Goal: Transaction & Acquisition: Purchase product/service

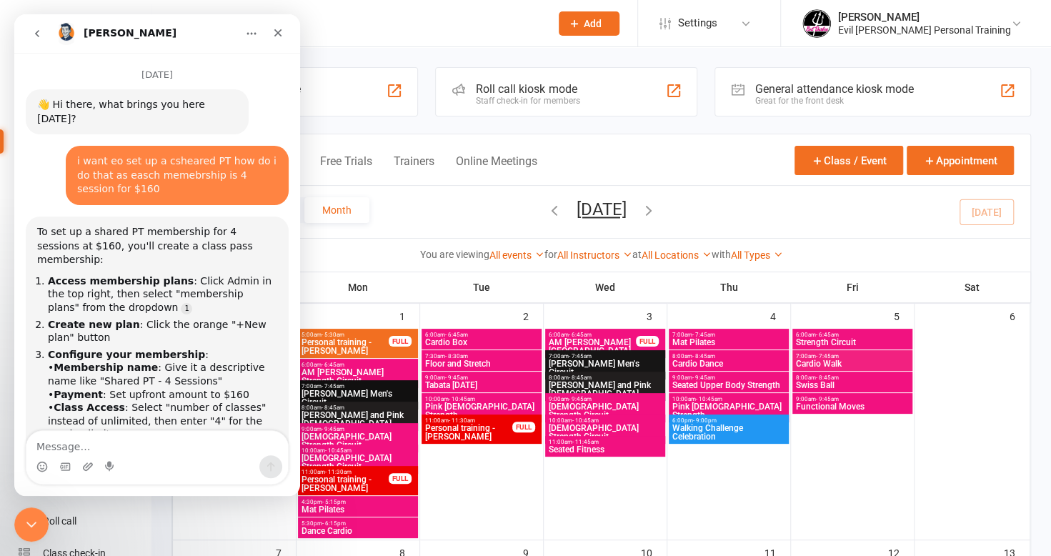
scroll to position [2, 0]
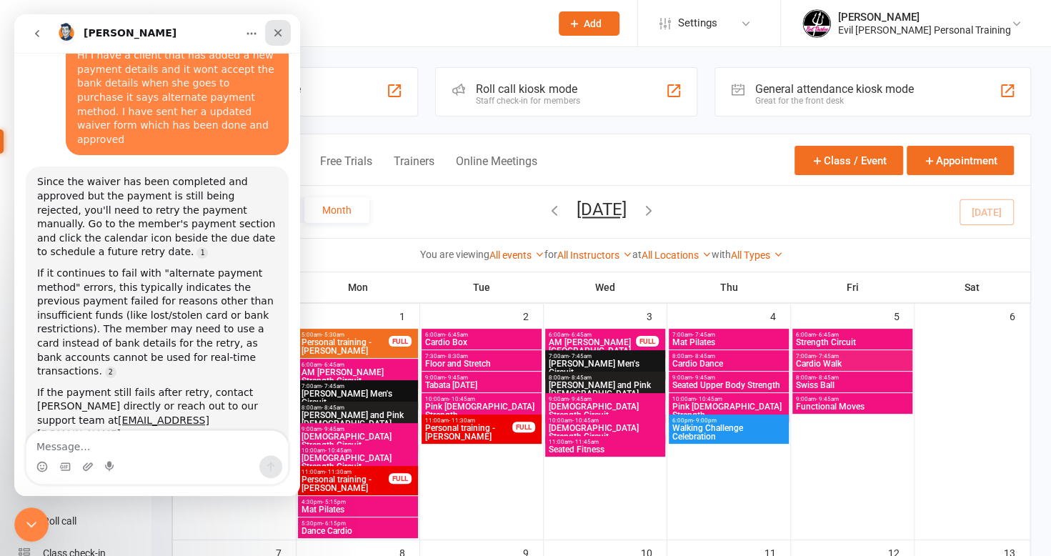
click at [274, 31] on icon "Close" at bounding box center [277, 32] width 11 height 11
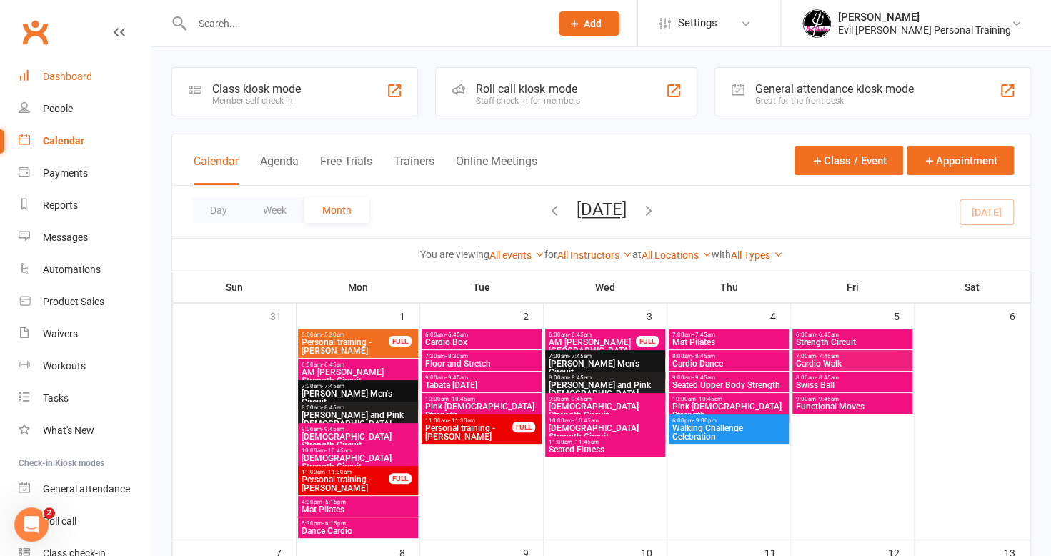
scroll to position [547, 0]
drag, startPoint x: 199, startPoint y: 22, endPoint x: 184, endPoint y: 34, distance: 18.9
click at [199, 23] on input "text" at bounding box center [364, 24] width 352 height 20
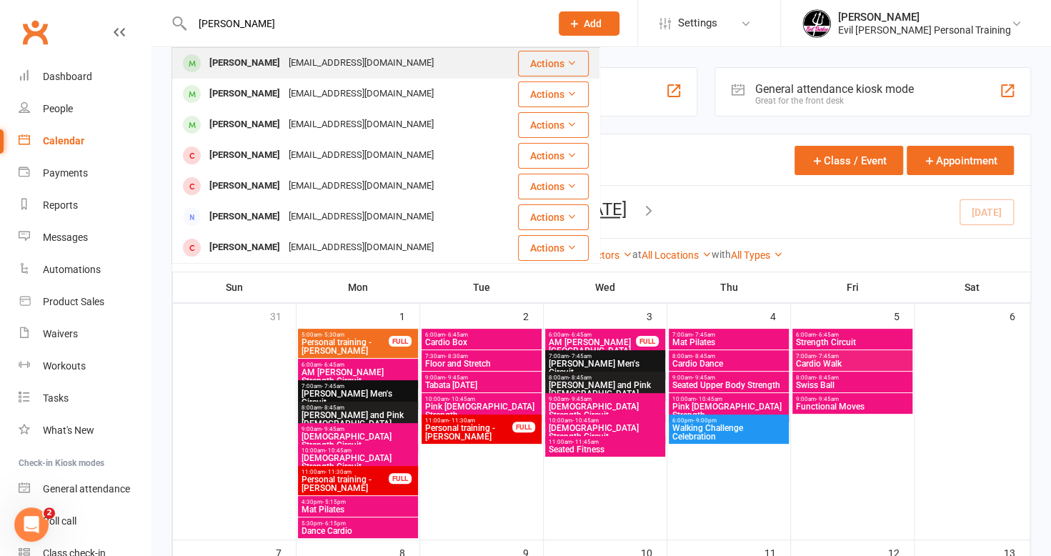
type input "[PERSON_NAME]"
click at [220, 61] on div "[PERSON_NAME]" at bounding box center [244, 63] width 79 height 21
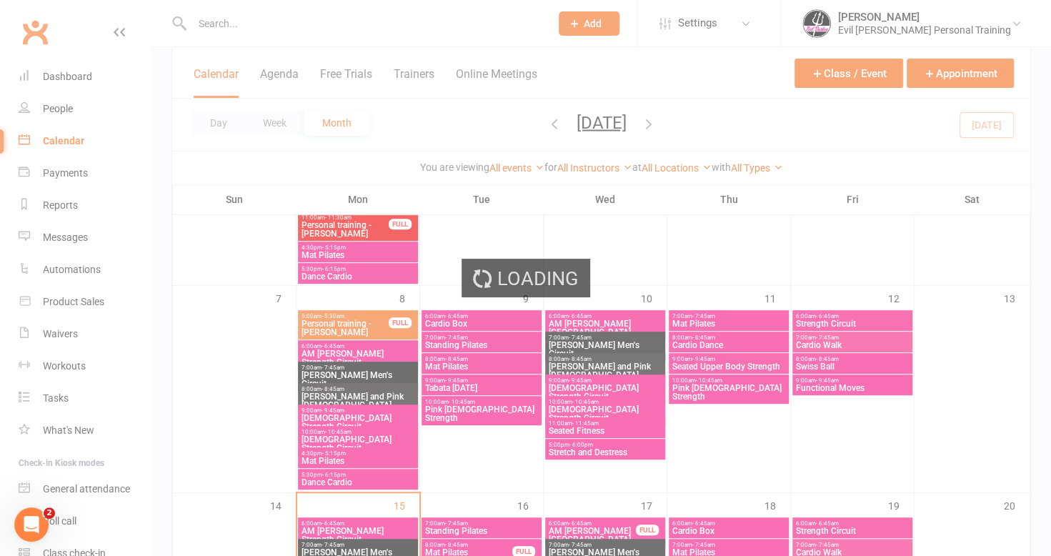
scroll to position [357, 0]
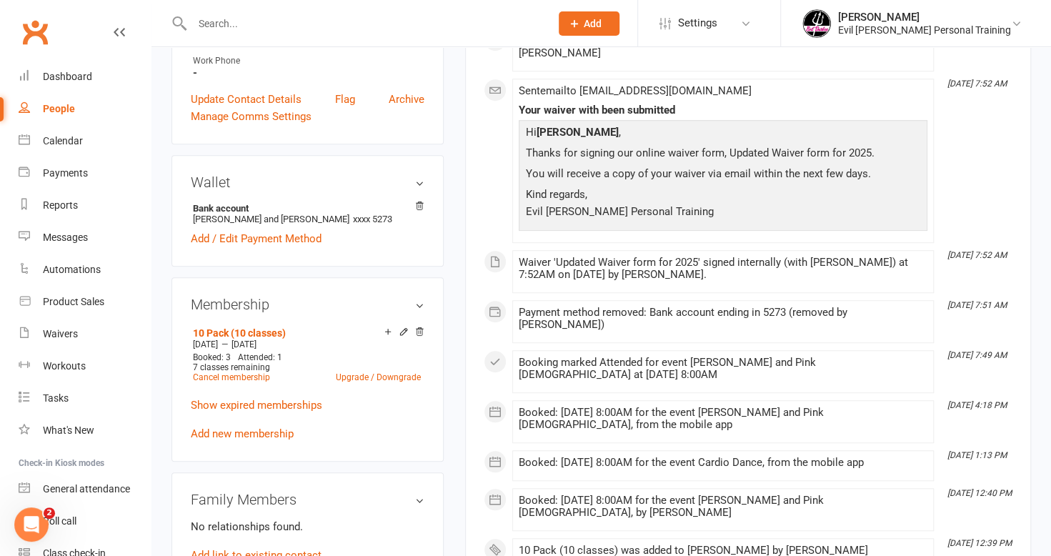
scroll to position [500, 0]
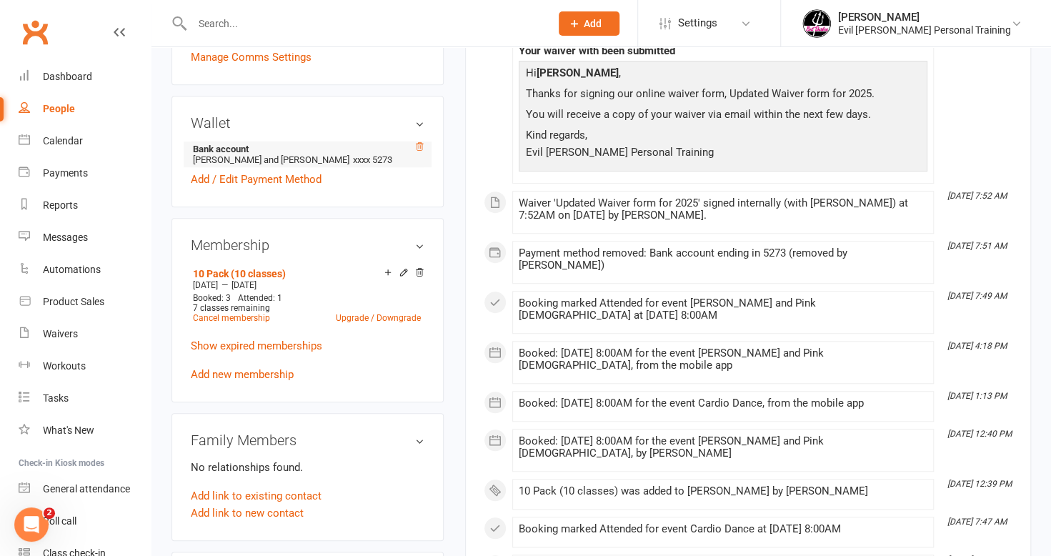
click at [421, 141] on icon at bounding box center [419, 146] width 10 height 10
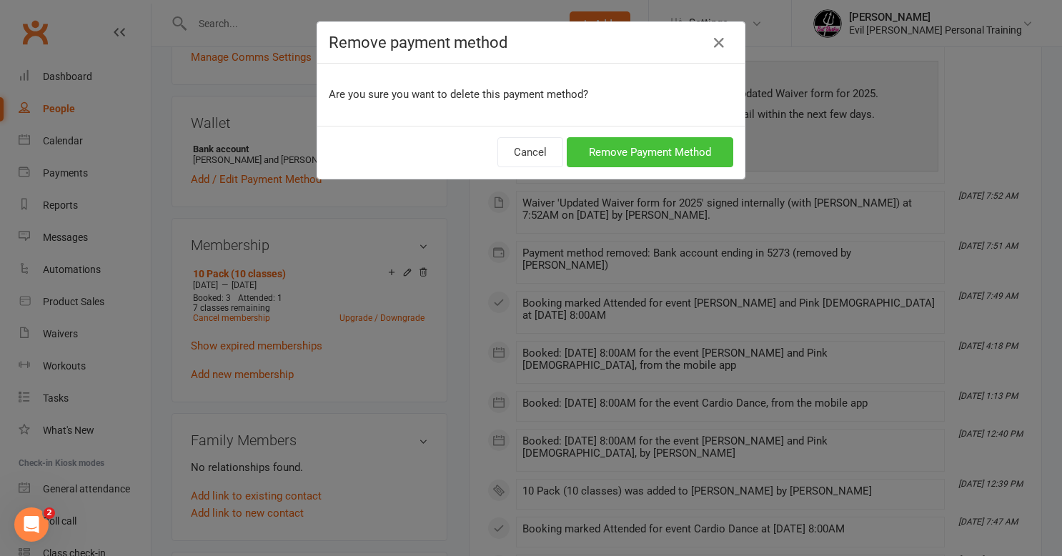
click at [622, 149] on button "Remove Payment Method" at bounding box center [650, 152] width 166 height 30
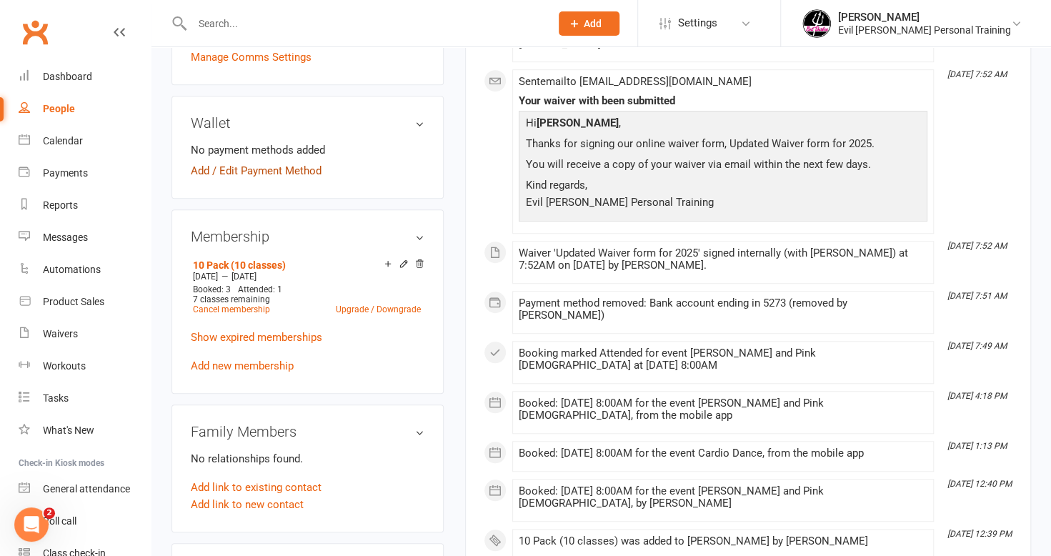
click at [197, 166] on link "Add / Edit Payment Method" at bounding box center [256, 170] width 131 height 17
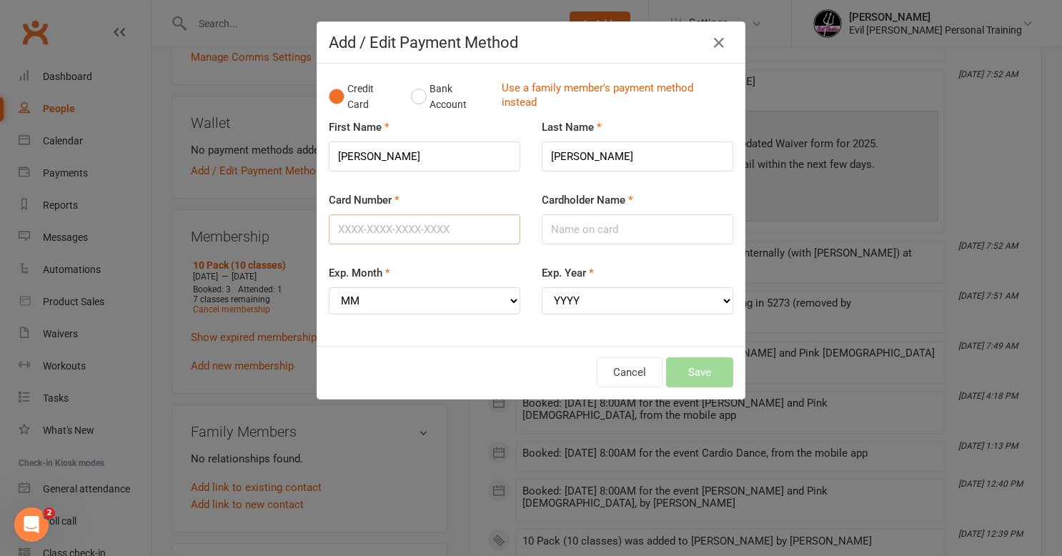
click at [369, 233] on input "Card Number" at bounding box center [425, 229] width 192 height 30
type input "[CREDIT_CARD_NUMBER]"
click at [562, 226] on input "Cardholder Name" at bounding box center [638, 229] width 192 height 30
type input "Mrs [PERSON_NAME]"
click at [400, 284] on div "Exp. Month MM 01 02 03 04 05 06 07 08 09 10 11 12" at bounding box center [425, 289] width 192 height 50
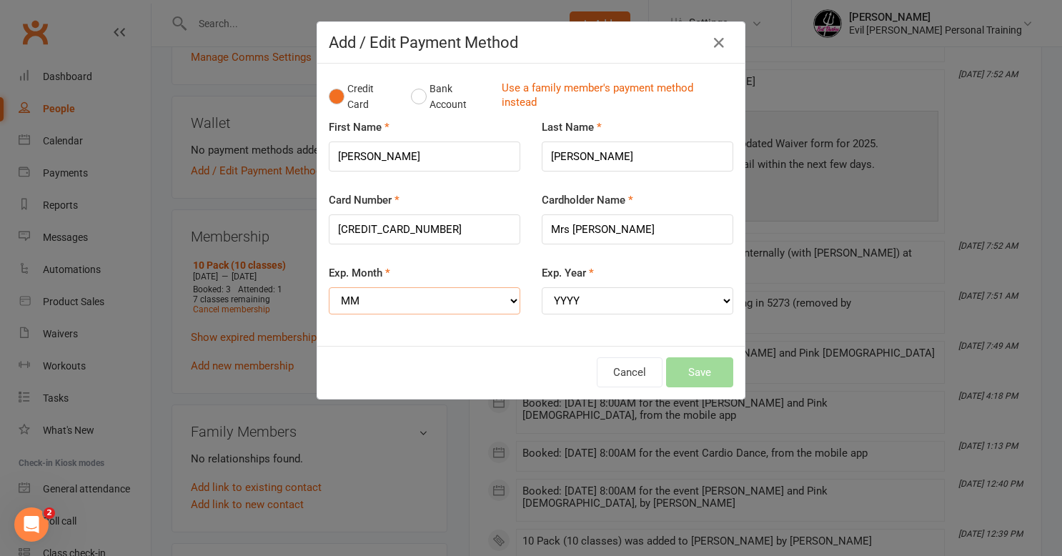
click at [399, 287] on select "MM 01 02 03 04 05 06 07 08 09 10 11 12" at bounding box center [425, 300] width 192 height 27
select select "11"
click at [329, 287] on select "MM 01 02 03 04 05 06 07 08 09 10 11 12" at bounding box center [425, 300] width 192 height 27
click at [641, 299] on select "YYYY 2025 2026 2027 2028 2029 2030 2031 2032 2033 2034" at bounding box center [638, 300] width 192 height 27
select select "2027"
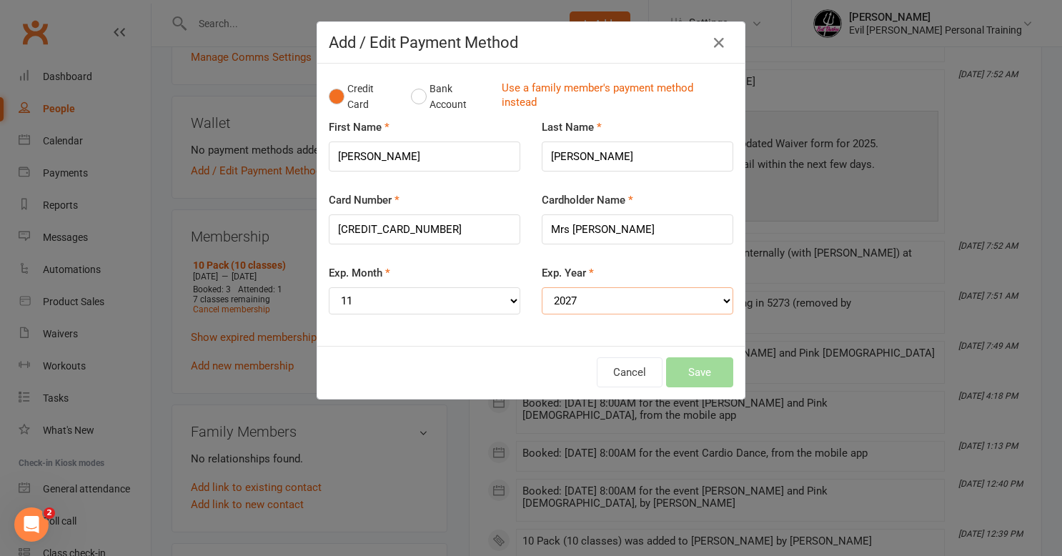
click at [542, 287] on select "YYYY 2025 2026 2027 2028 2029 2030 2031 2032 2033 2034" at bounding box center [638, 300] width 192 height 27
click at [694, 367] on button "Save" at bounding box center [699, 372] width 67 height 30
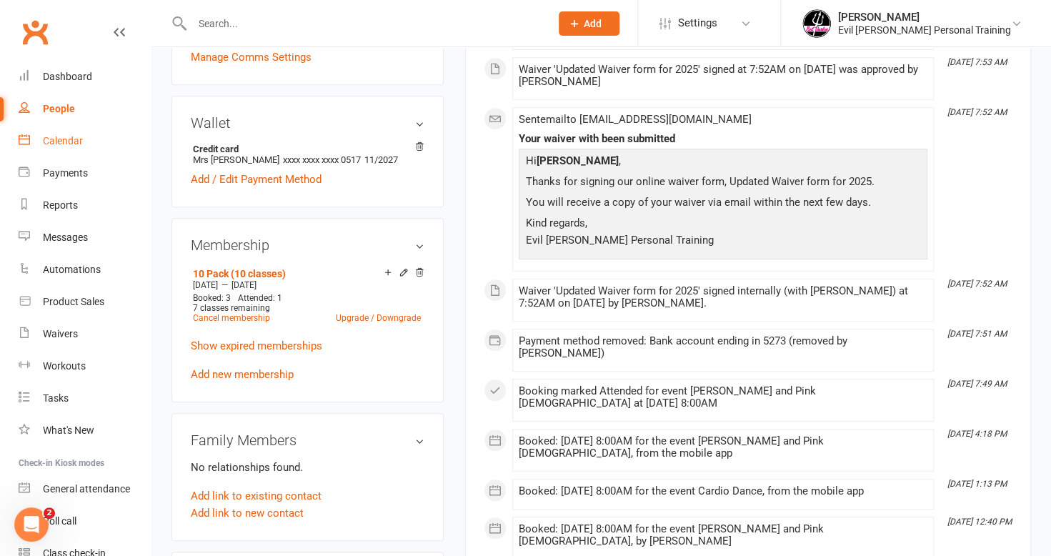
click at [66, 139] on div "Calendar" at bounding box center [63, 140] width 40 height 11
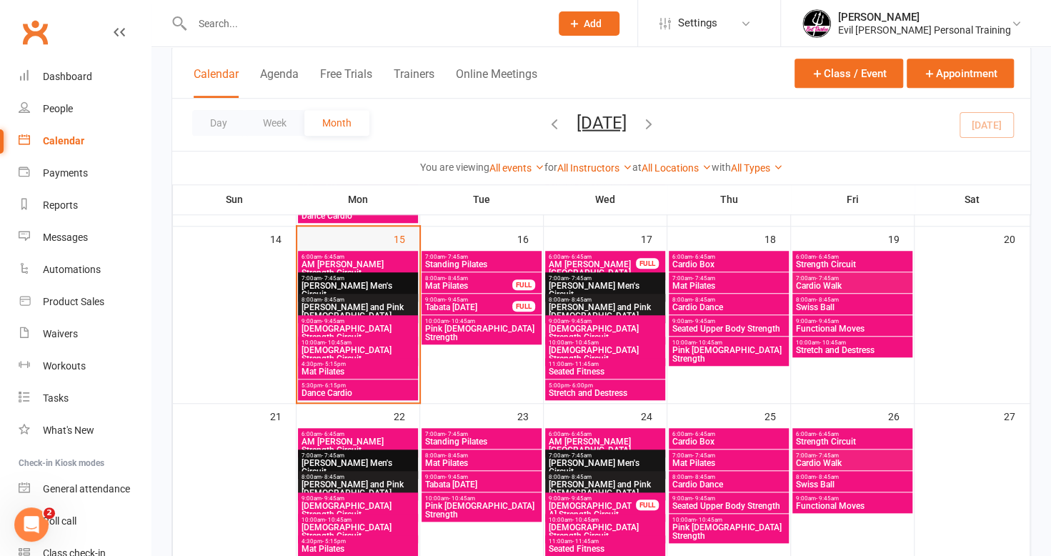
scroll to position [500, 0]
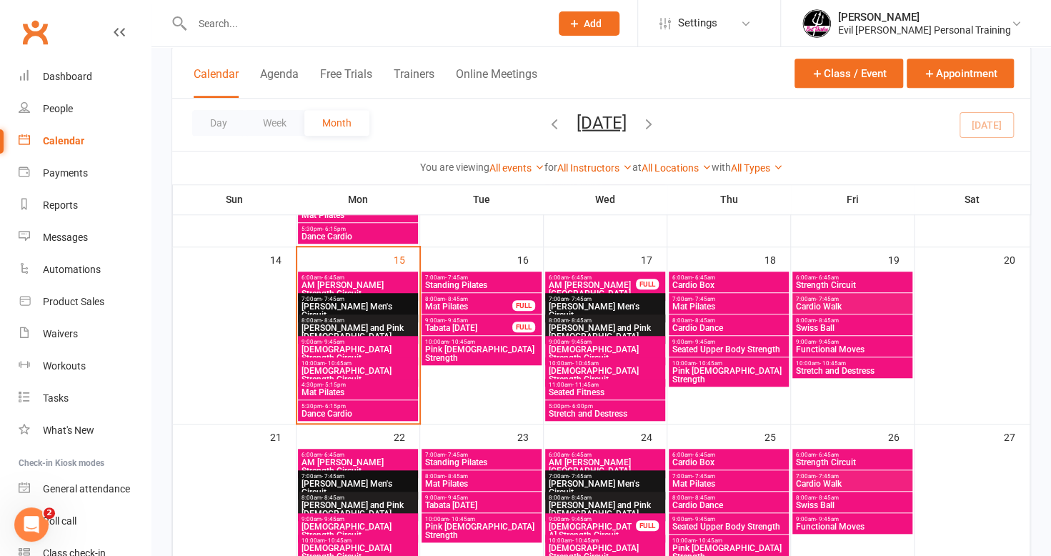
click at [364, 281] on span "AM [PERSON_NAME] Strength Circuit" at bounding box center [358, 289] width 114 height 17
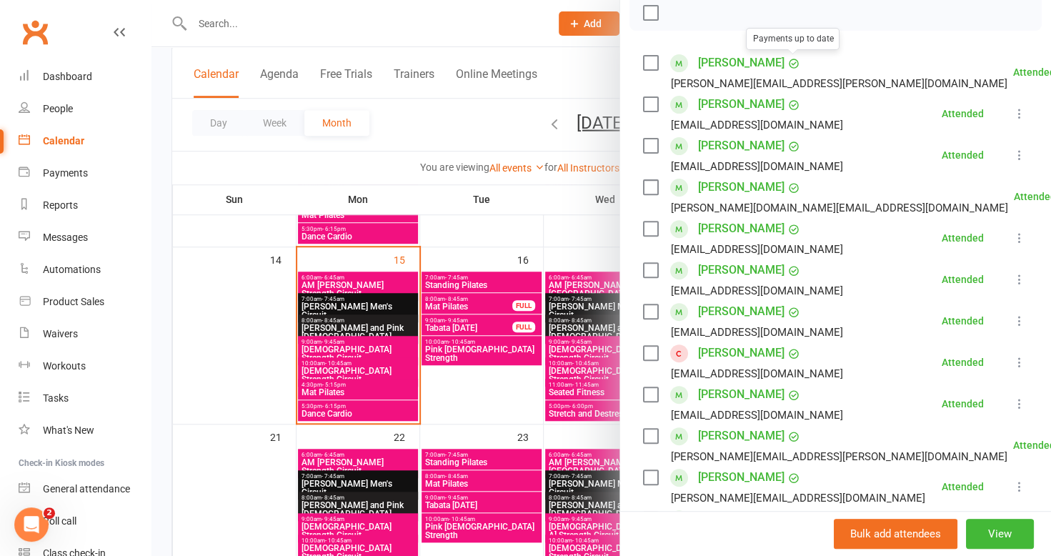
scroll to position [429, 0]
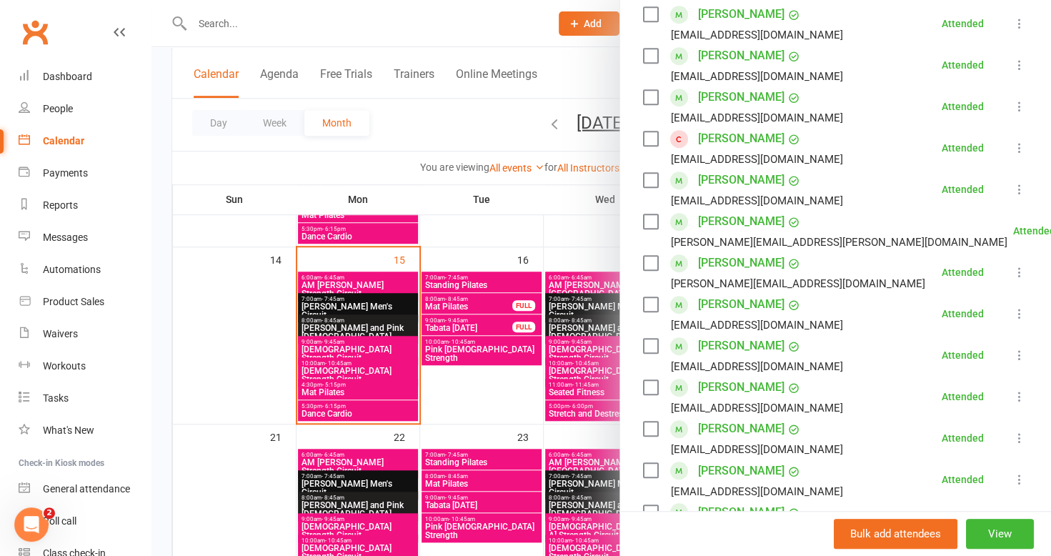
click at [354, 304] on div at bounding box center [601, 278] width 900 height 556
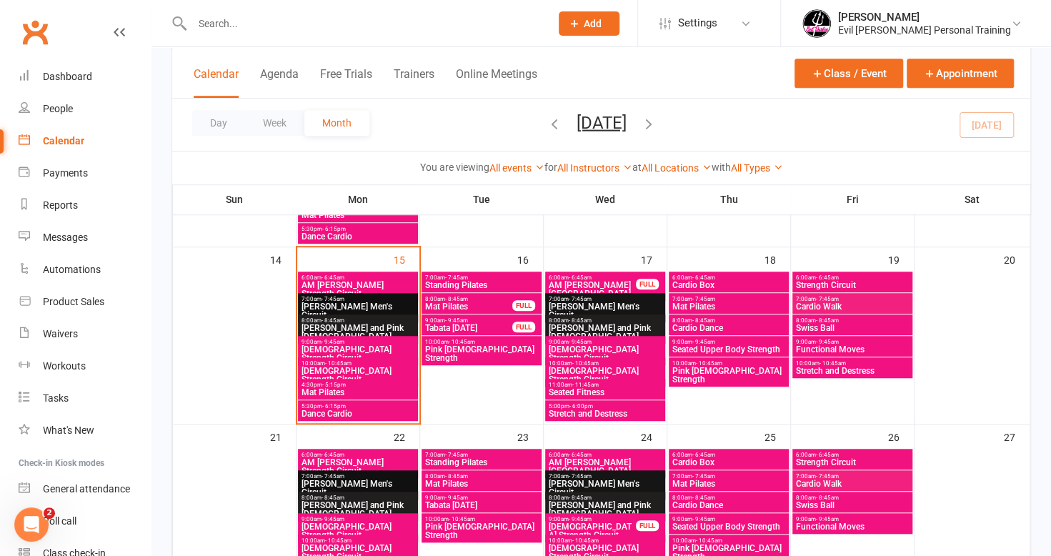
click at [357, 304] on span "[PERSON_NAME] Men's Circuit" at bounding box center [358, 310] width 114 height 17
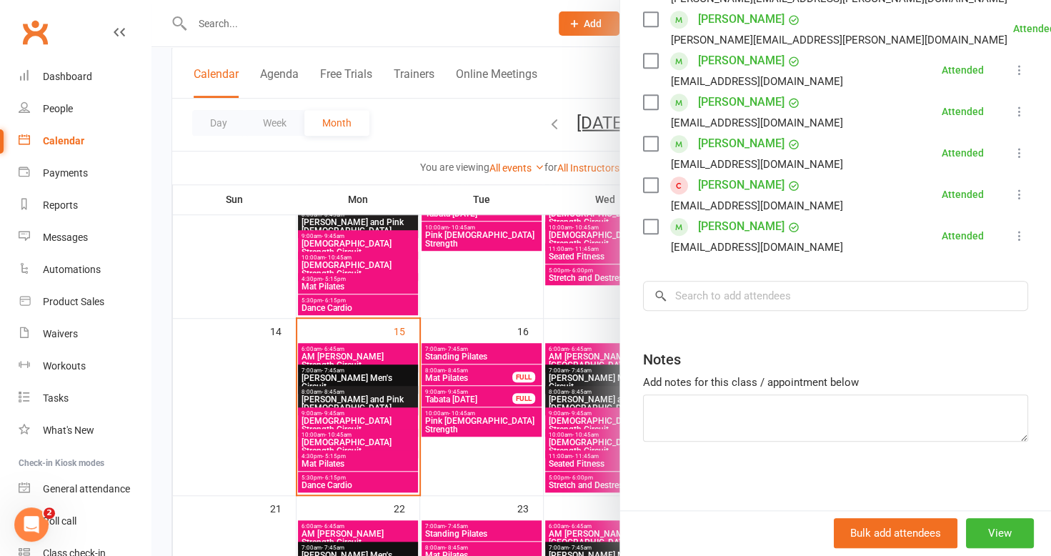
click at [377, 396] on div at bounding box center [601, 278] width 900 height 556
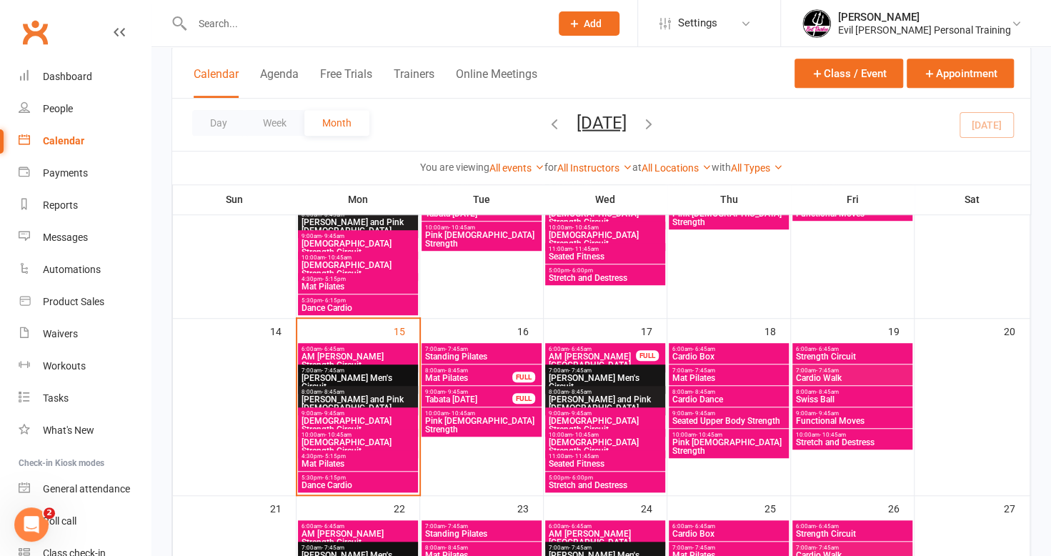
click at [377, 396] on span "[PERSON_NAME] and Pink [DEMOGRAPHIC_DATA]" at bounding box center [358, 403] width 114 height 17
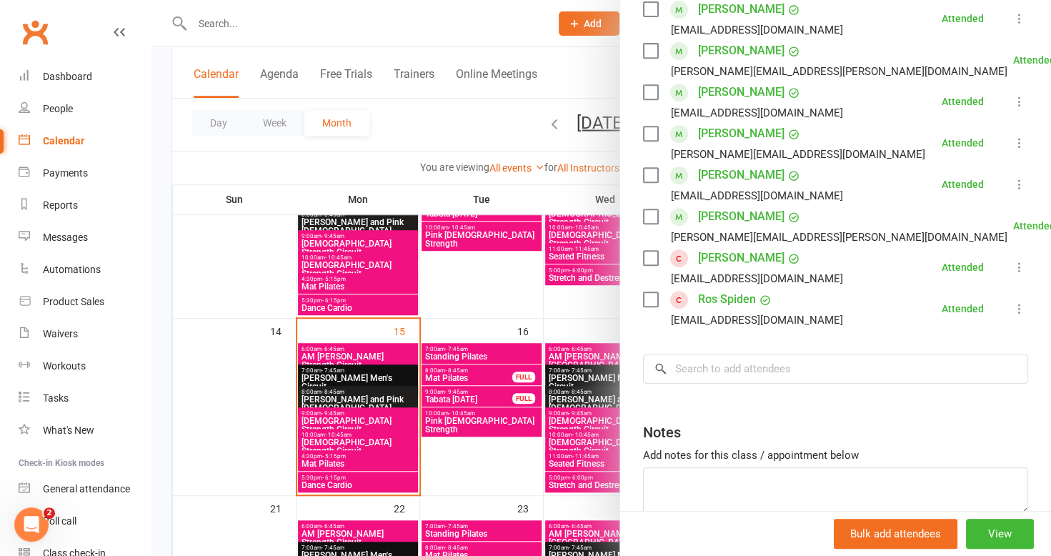
scroll to position [424, 0]
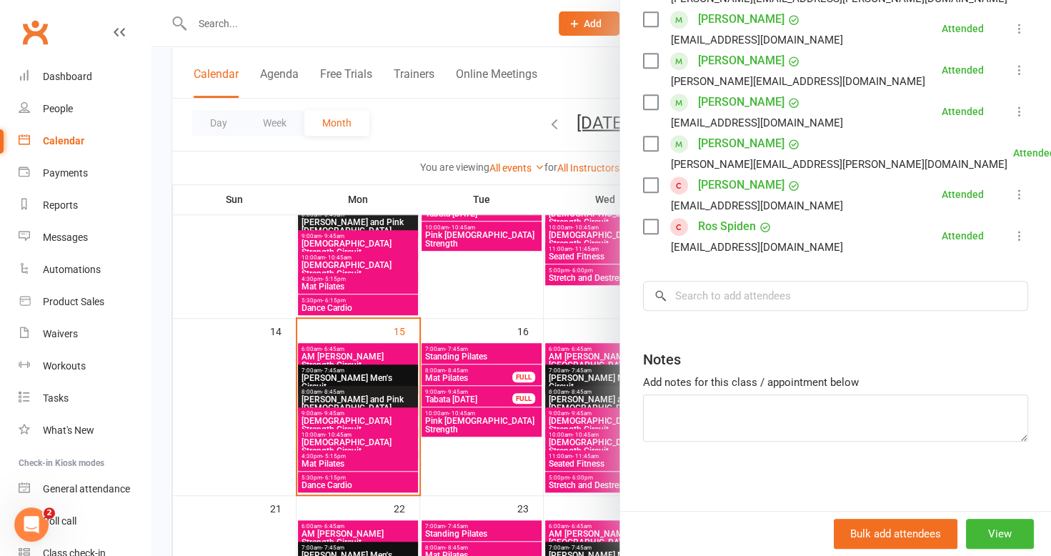
click at [363, 417] on div at bounding box center [601, 278] width 900 height 556
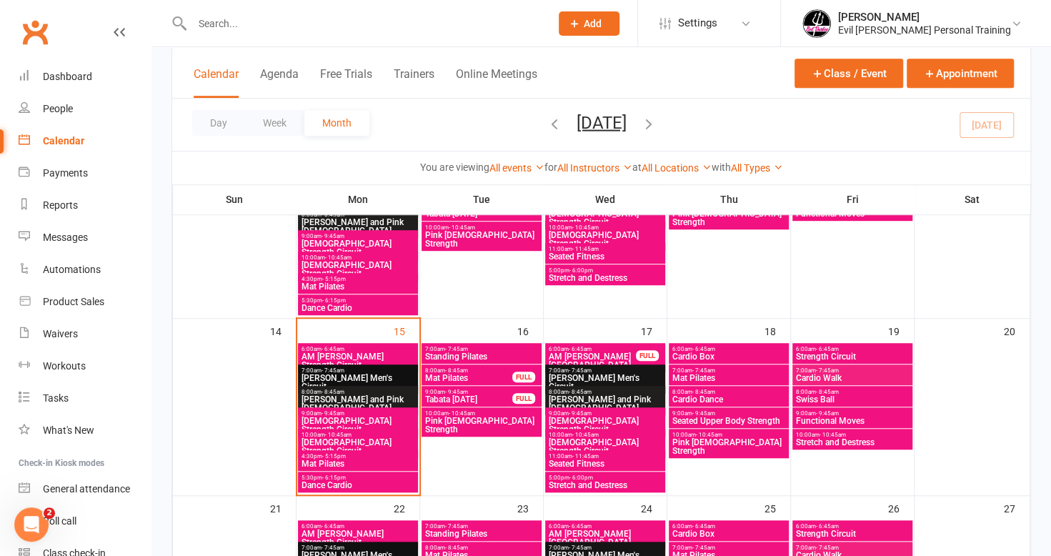
click at [369, 422] on span "[DEMOGRAPHIC_DATA] Strength Circuit" at bounding box center [358, 425] width 114 height 17
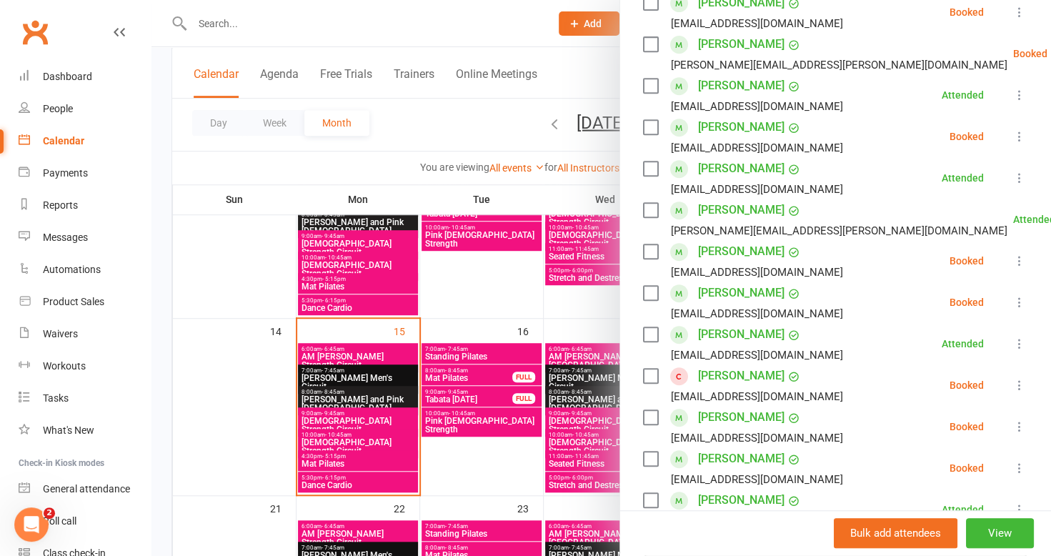
scroll to position [500, 0]
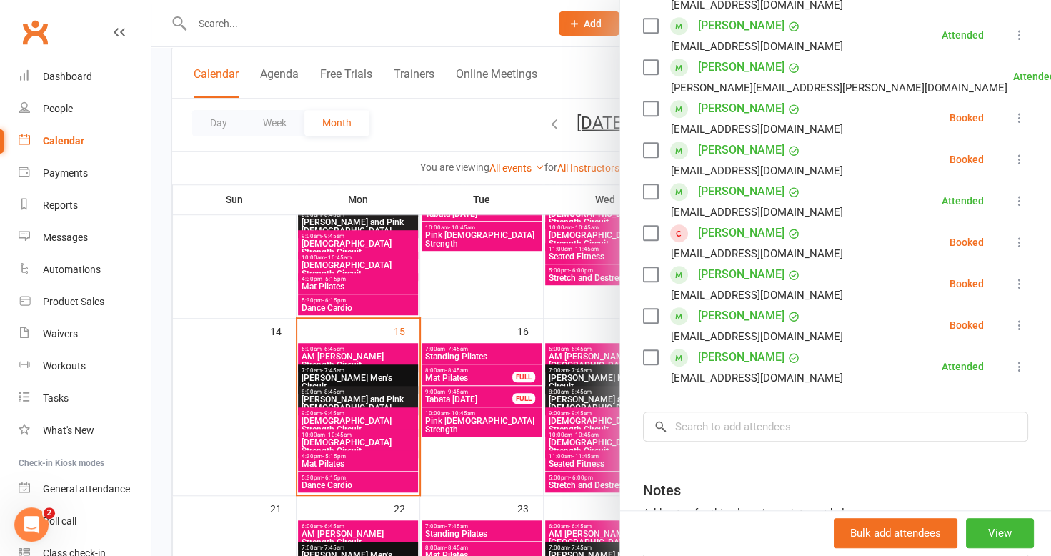
click at [474, 278] on div at bounding box center [601, 278] width 900 height 556
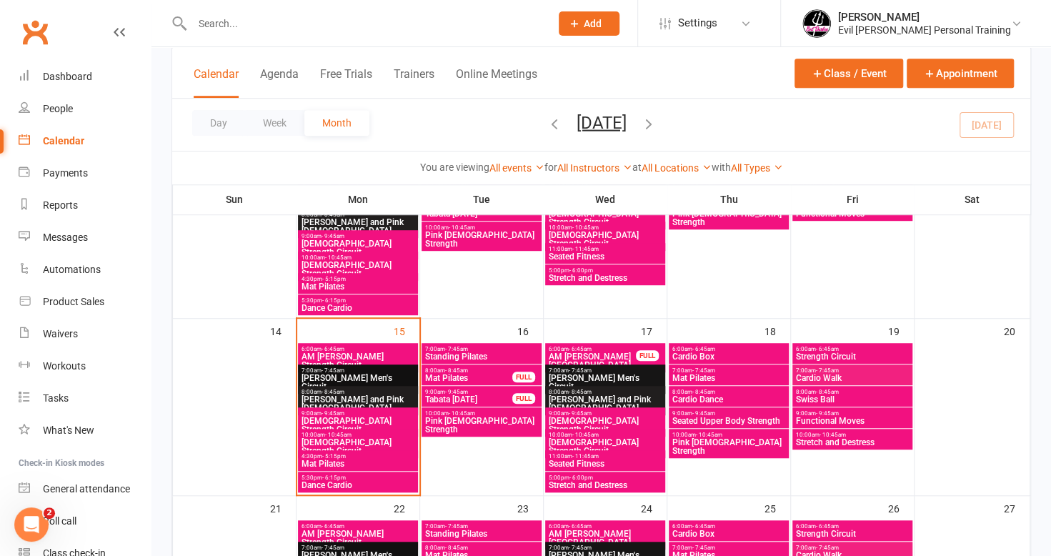
click at [369, 438] on span "[DEMOGRAPHIC_DATA] Strength Circuit" at bounding box center [358, 446] width 114 height 17
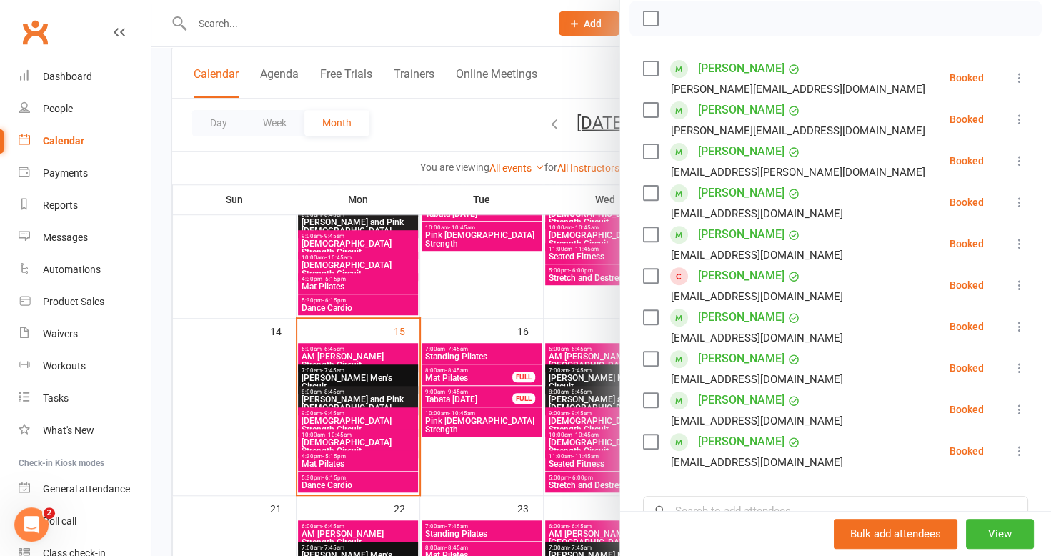
scroll to position [286, 0]
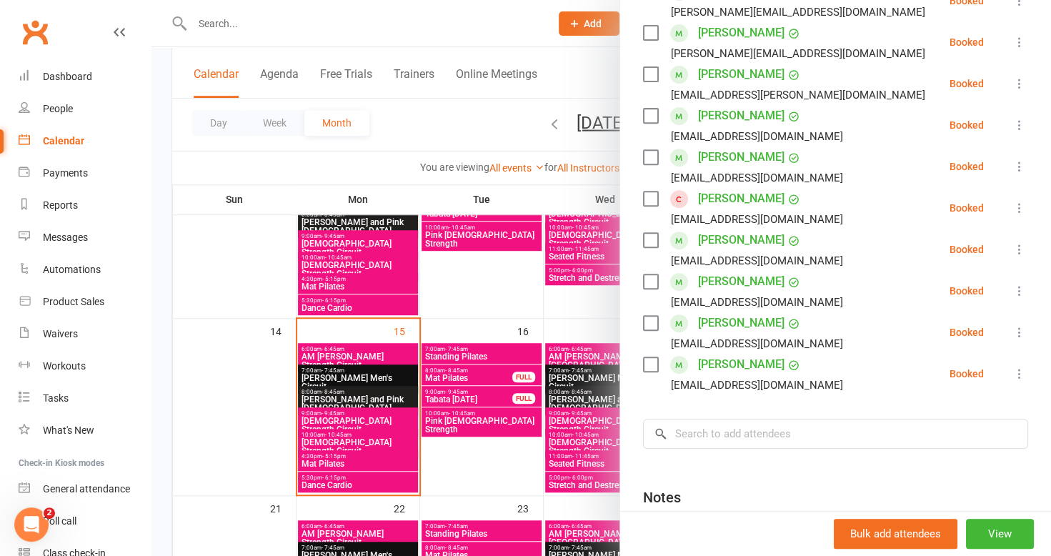
click at [392, 437] on div at bounding box center [601, 278] width 900 height 556
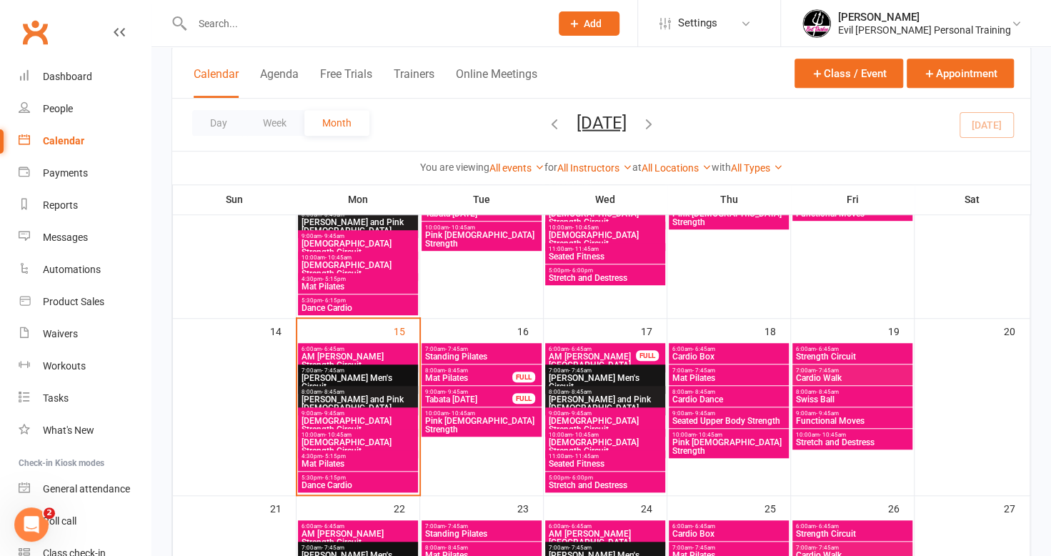
click at [395, 444] on span "[DEMOGRAPHIC_DATA] Strength Circuit" at bounding box center [358, 446] width 114 height 17
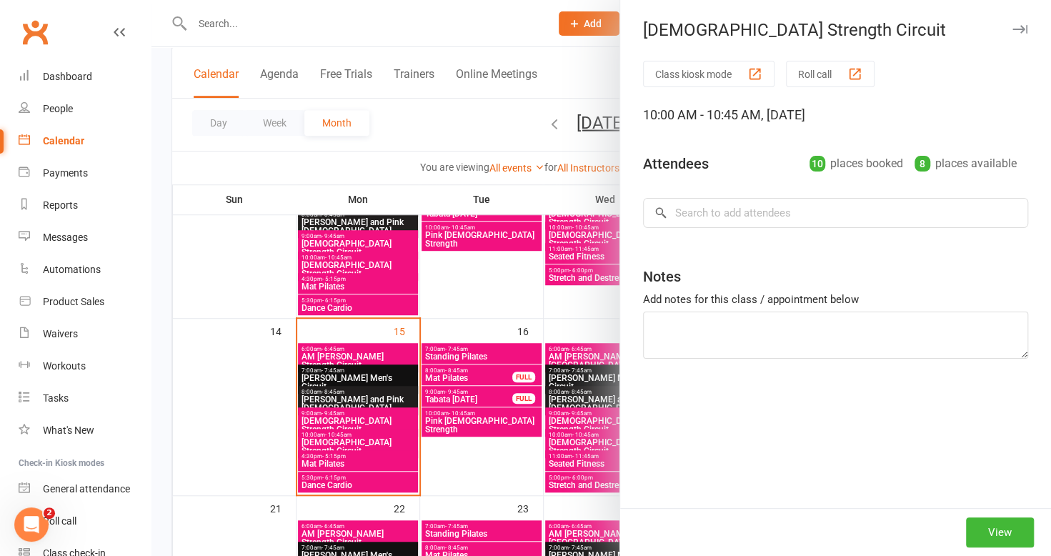
click at [473, 459] on div at bounding box center [601, 278] width 900 height 556
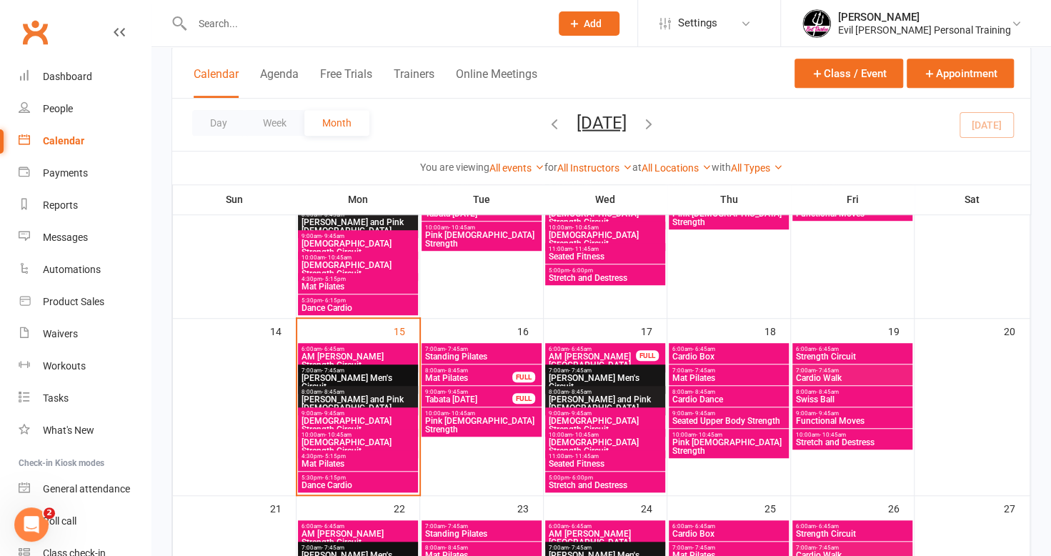
click at [387, 461] on span "Mat Pilates" at bounding box center [358, 463] width 114 height 9
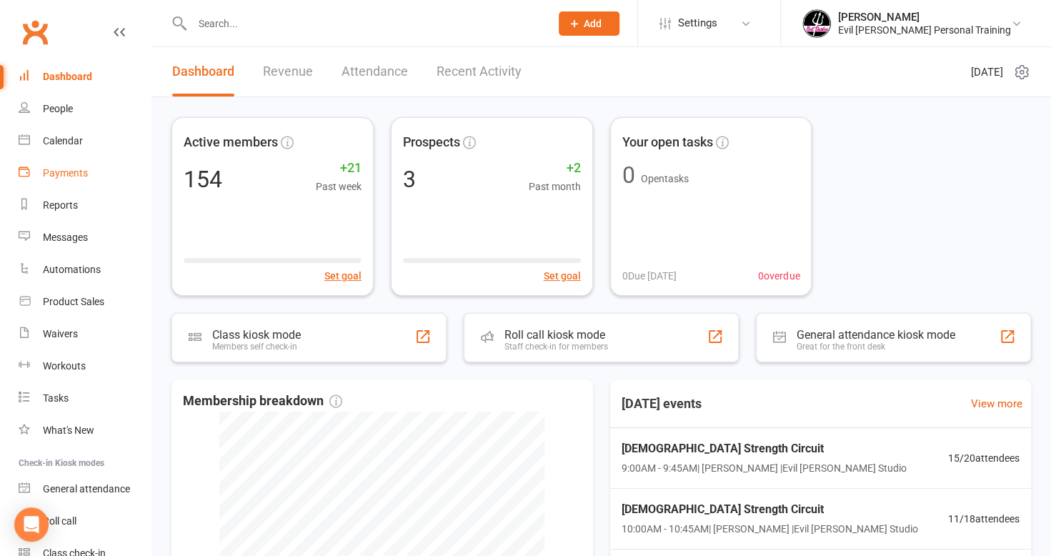
click at [63, 173] on div "Payments" at bounding box center [65, 172] width 45 height 11
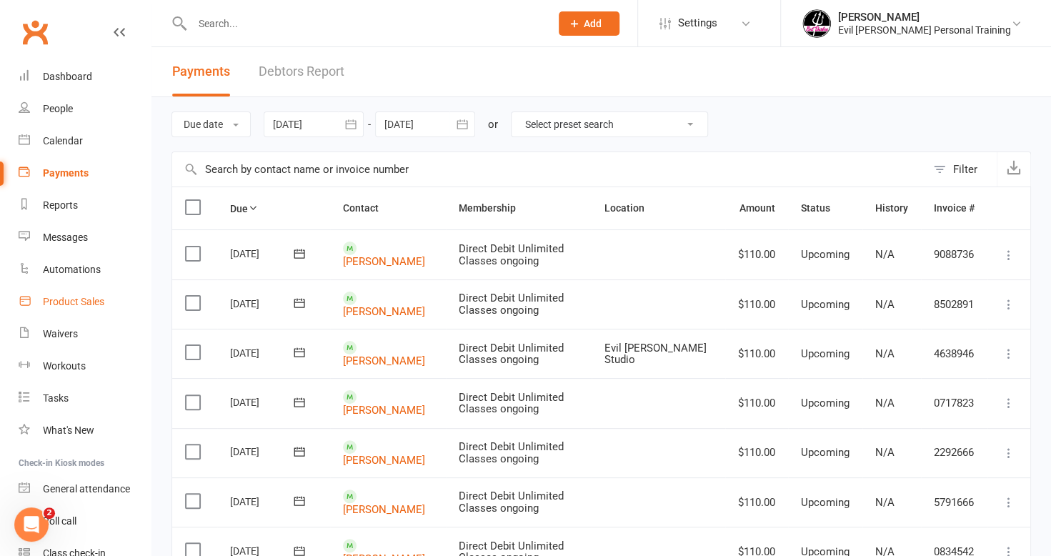
click at [70, 299] on div "Product Sales" at bounding box center [73, 301] width 61 height 11
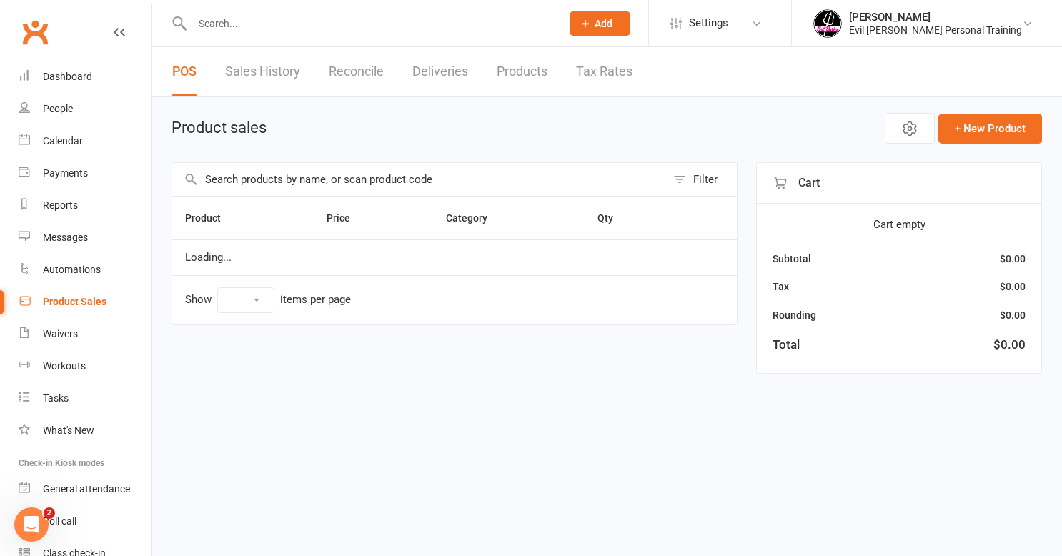
select select "50"
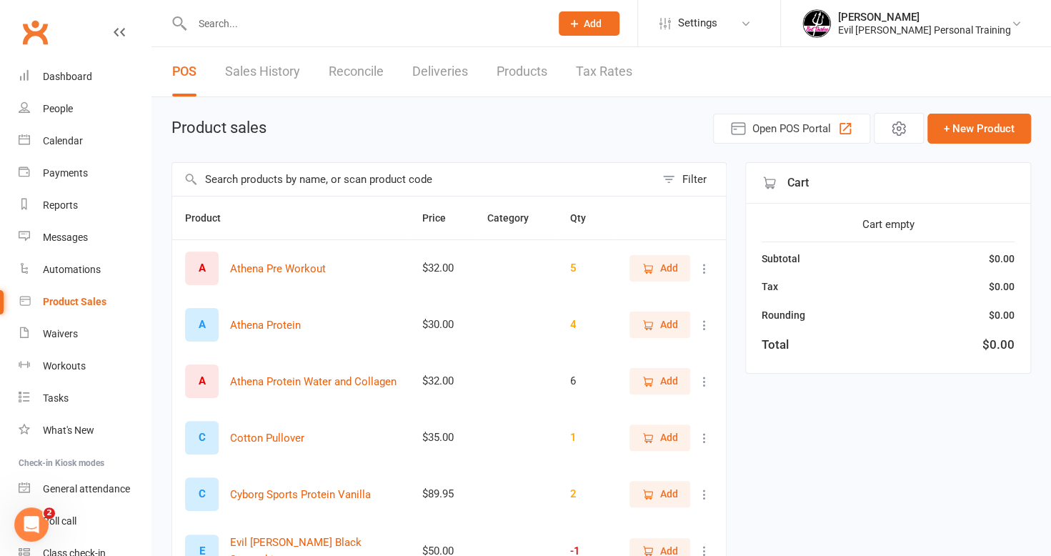
click at [232, 170] on input "text" at bounding box center [413, 179] width 483 height 33
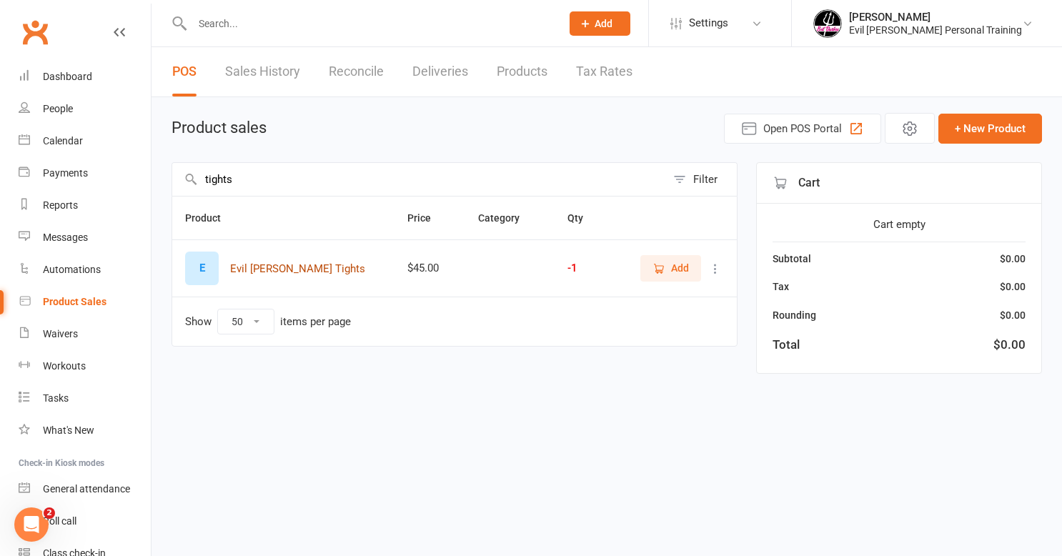
type input "tights"
click at [280, 261] on button "Evil Barbee Tights" at bounding box center [297, 268] width 135 height 17
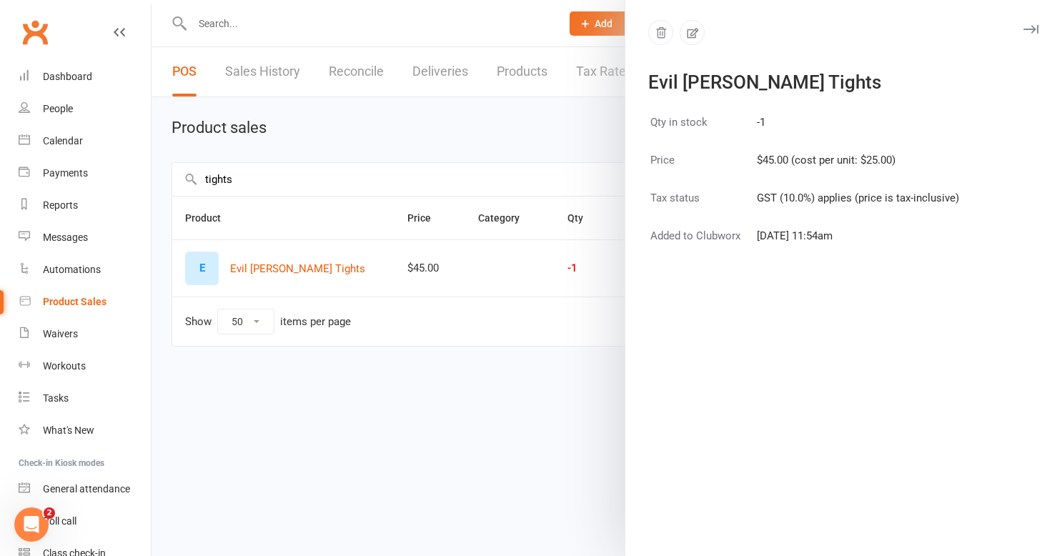
click at [409, 86] on div at bounding box center [606, 278] width 910 height 556
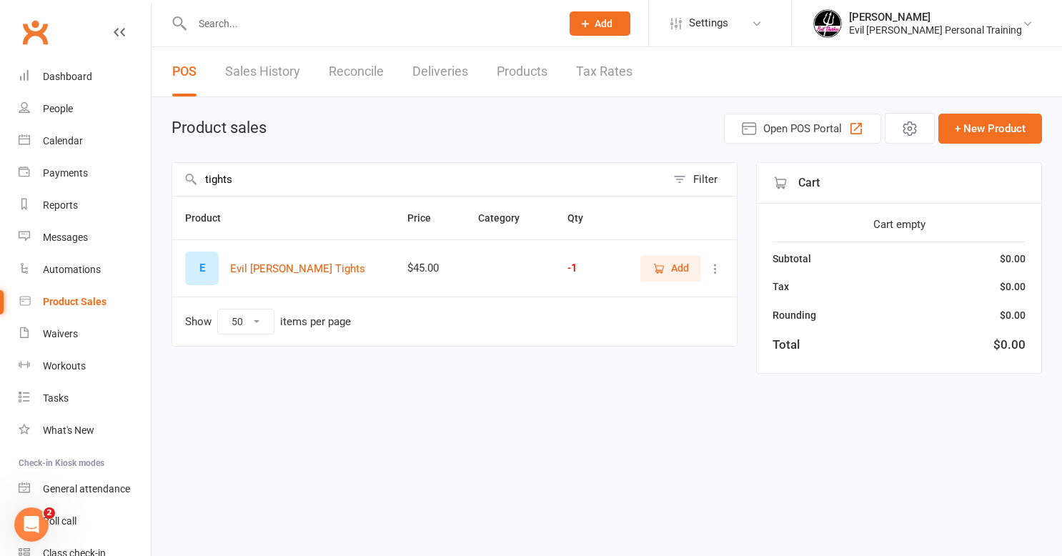
click at [687, 270] on span "Add" at bounding box center [680, 268] width 18 height 16
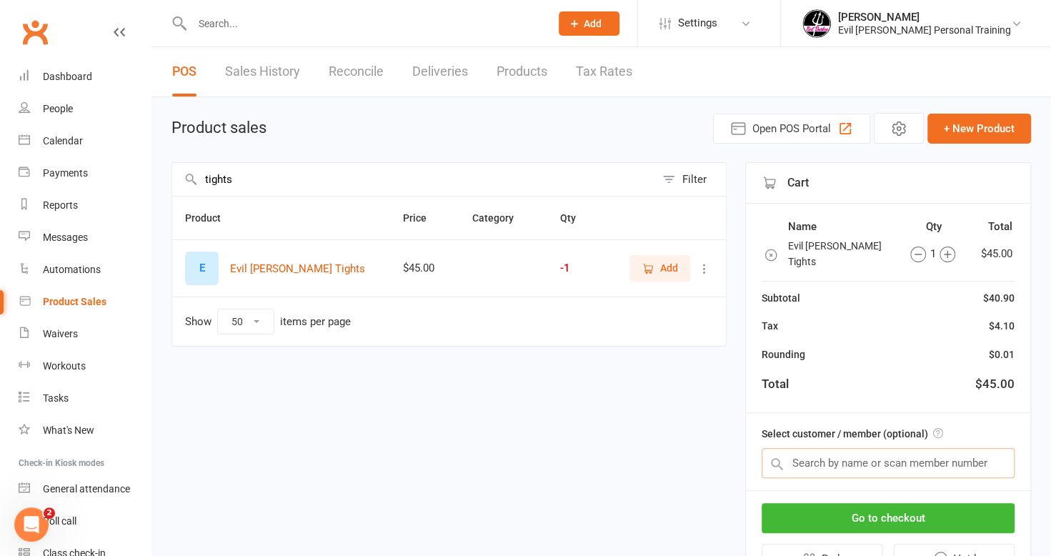
click at [795, 448] on input "text" at bounding box center [888, 463] width 253 height 30
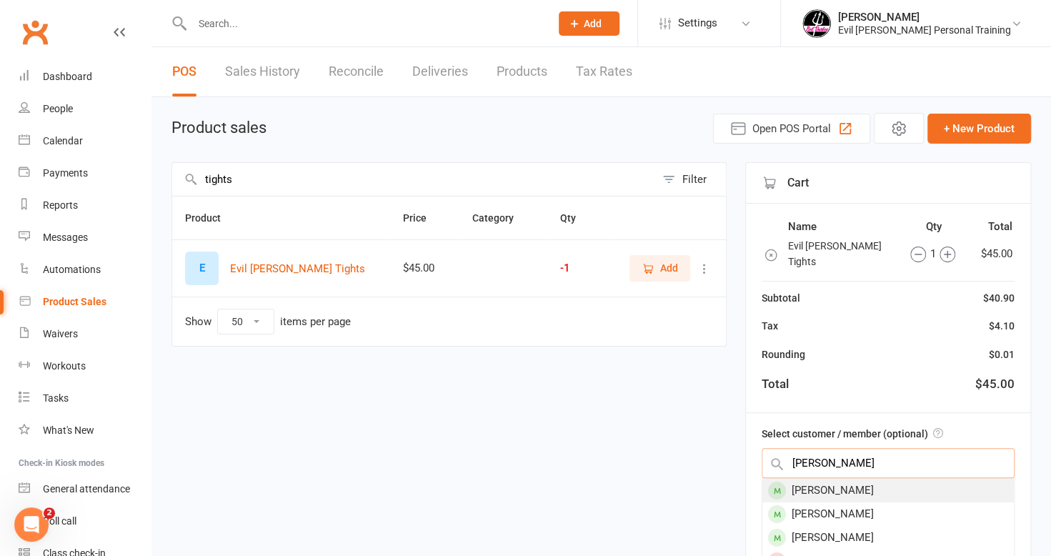
type input "barb"
click at [824, 479] on div "Barbara McGhee" at bounding box center [888, 491] width 252 height 24
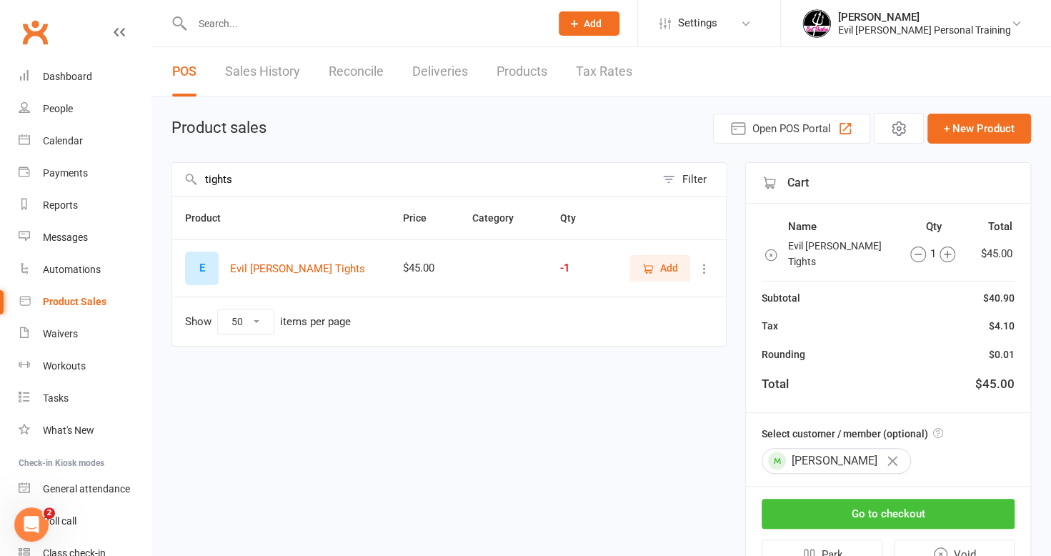
click at [857, 499] on button "Go to checkout" at bounding box center [888, 514] width 253 height 30
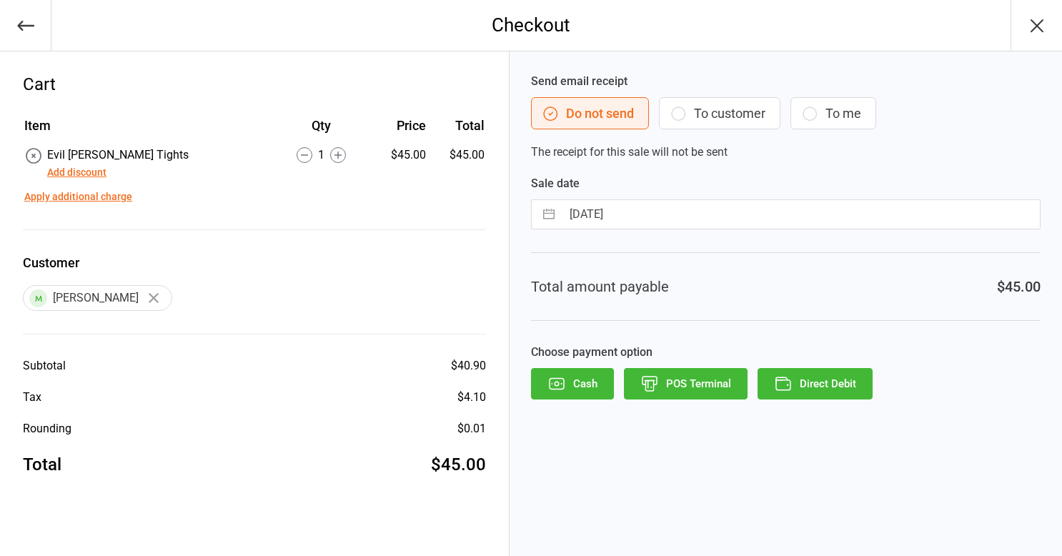
click at [846, 382] on button "Direct Debit" at bounding box center [814, 383] width 115 height 31
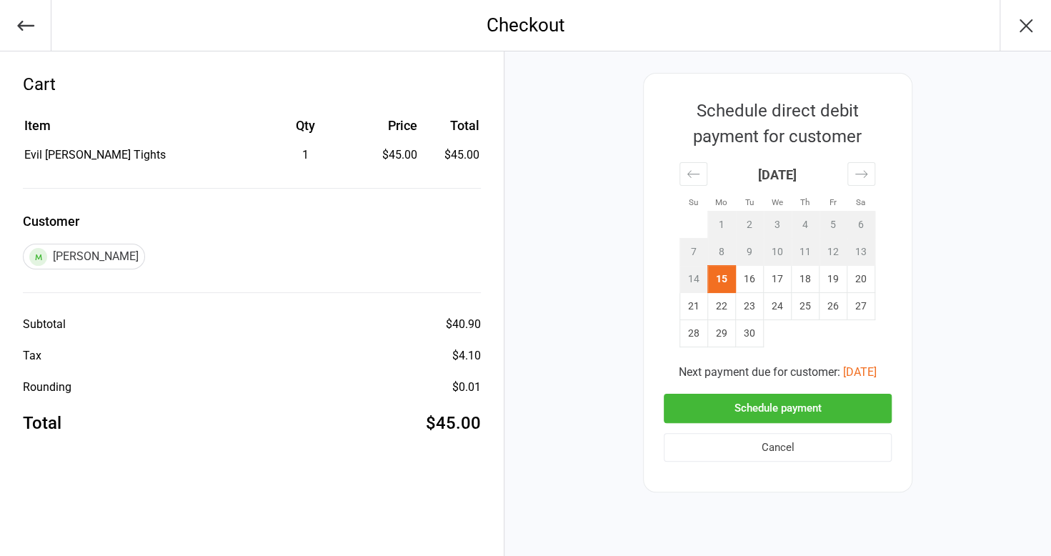
click at [764, 406] on button "Schedule payment" at bounding box center [778, 408] width 228 height 29
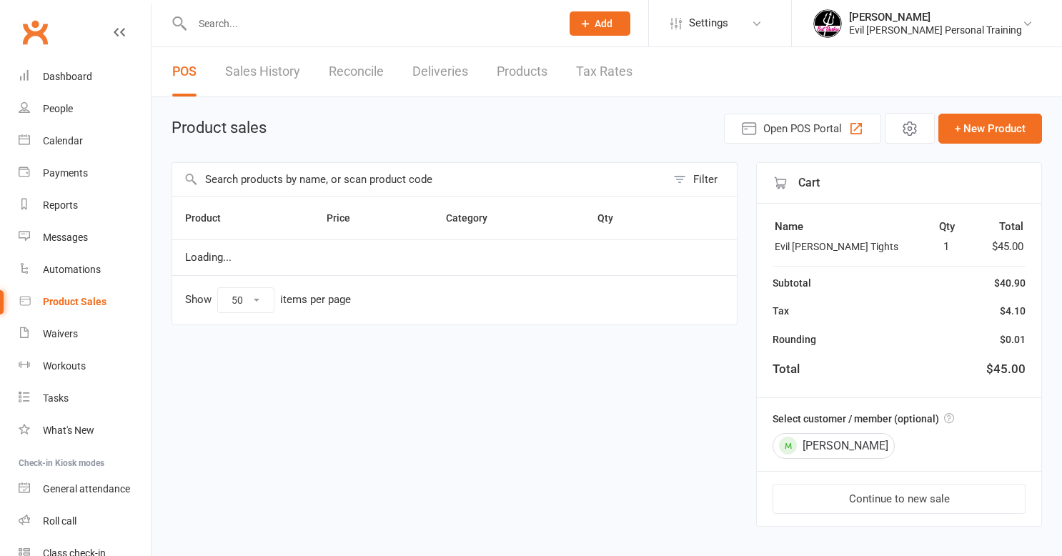
select select "50"
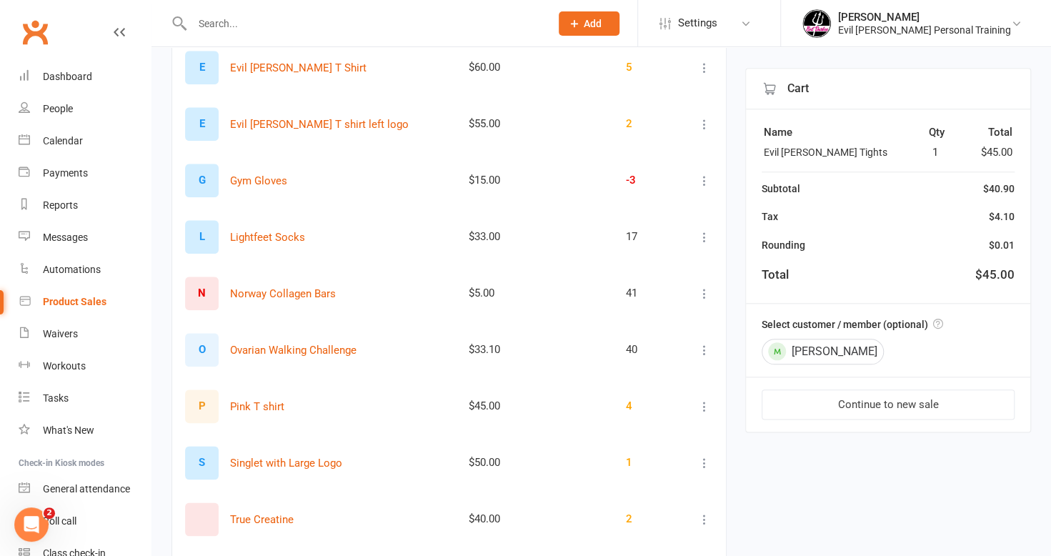
scroll to position [786, 0]
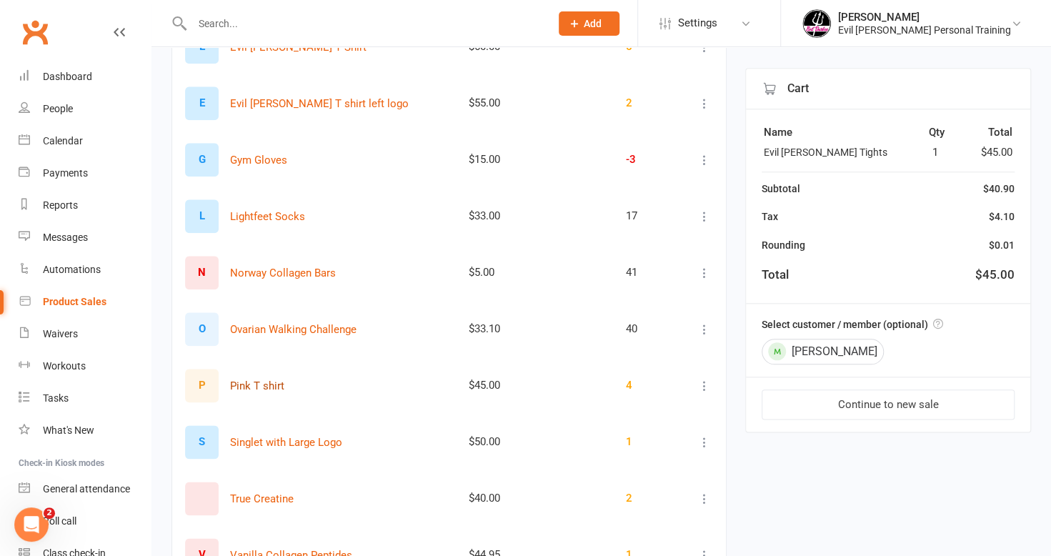
click at [275, 384] on button "Pink T shirt" at bounding box center [257, 385] width 54 height 17
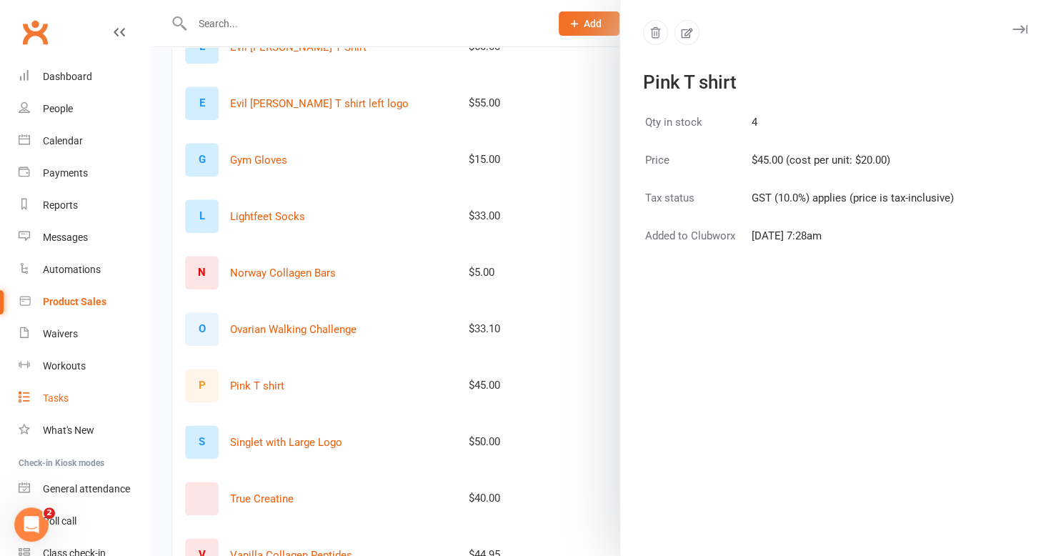
drag, startPoint x: 82, startPoint y: 398, endPoint x: 106, endPoint y: 404, distance: 24.3
click at [83, 398] on link "Tasks" at bounding box center [85, 398] width 132 height 32
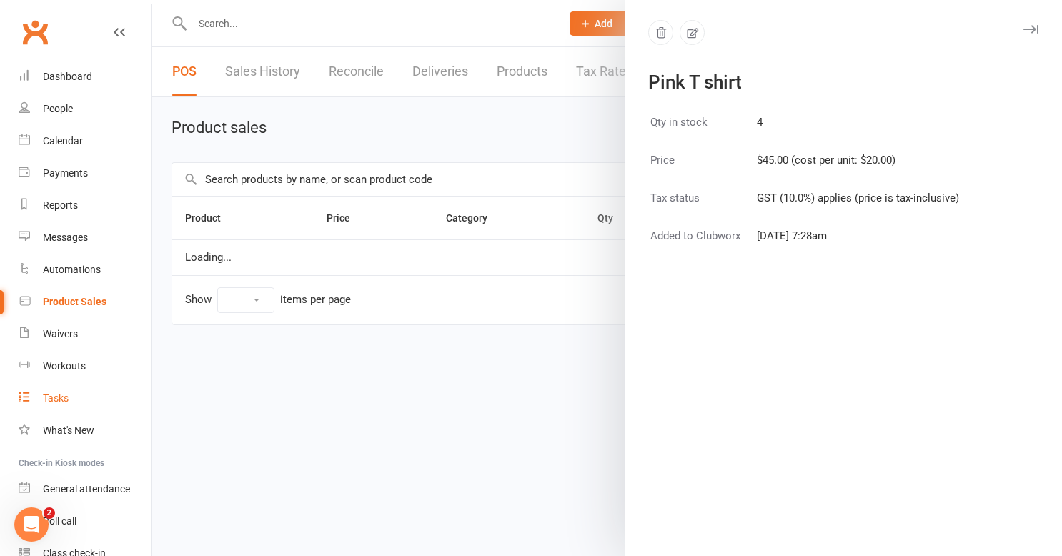
select select "50"
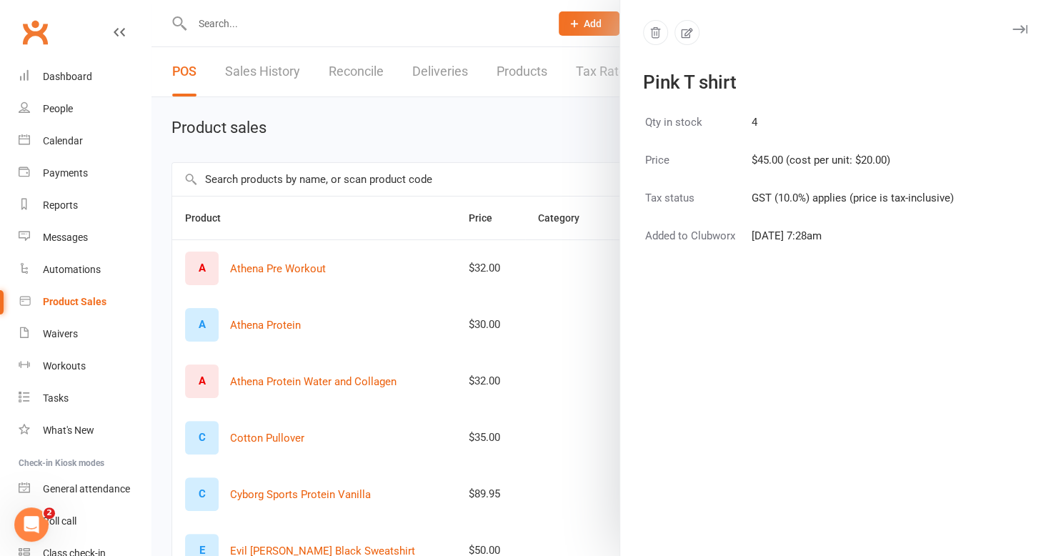
click at [399, 23] on div at bounding box center [601, 278] width 900 height 556
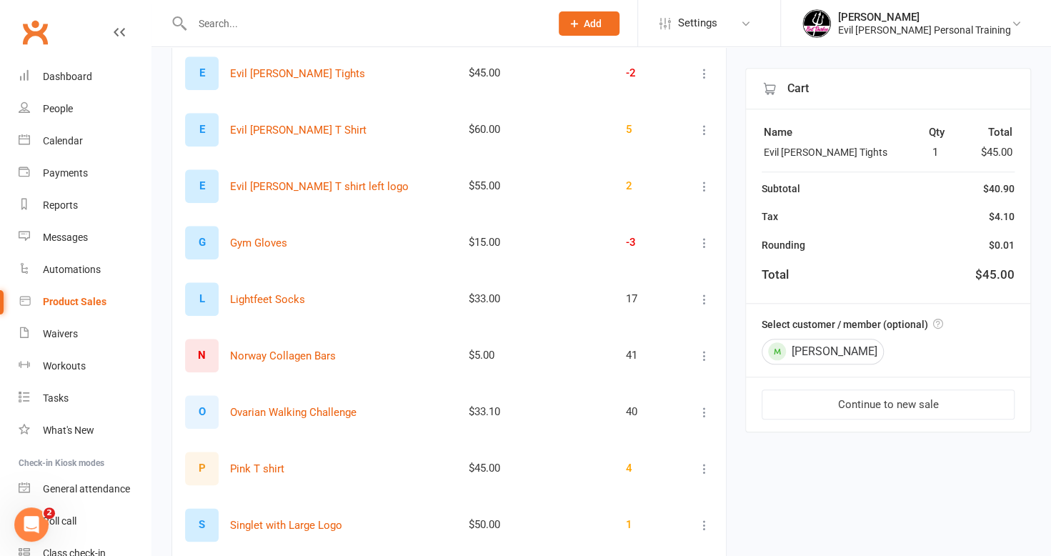
scroll to position [786, 0]
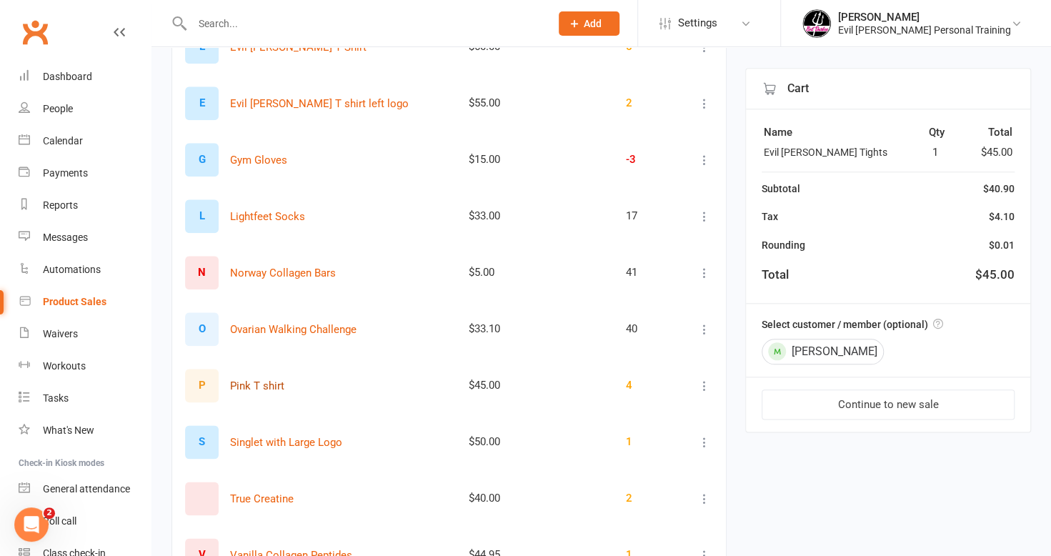
click at [258, 382] on button "Pink T shirt" at bounding box center [257, 385] width 54 height 17
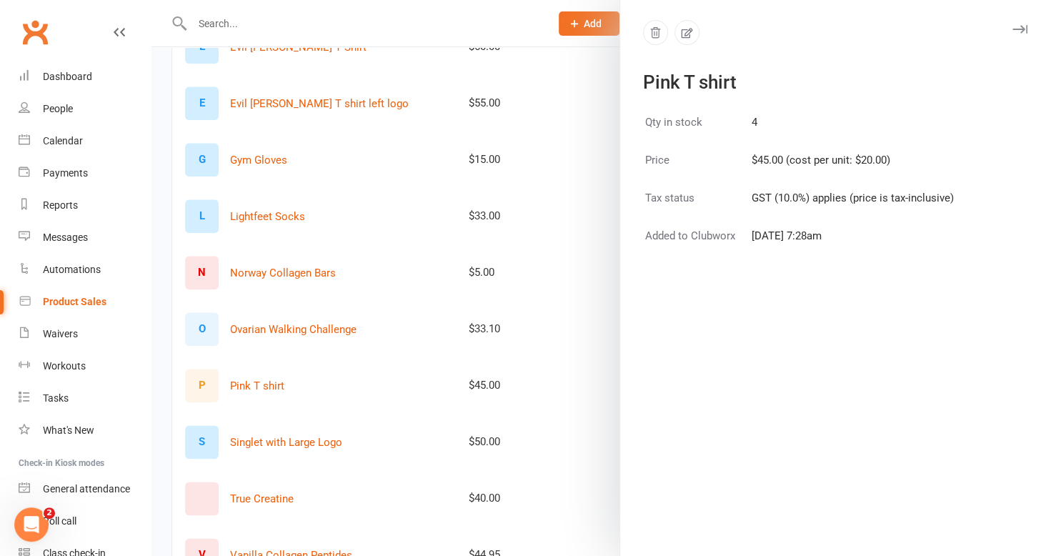
click at [334, 387] on div at bounding box center [601, 278] width 900 height 556
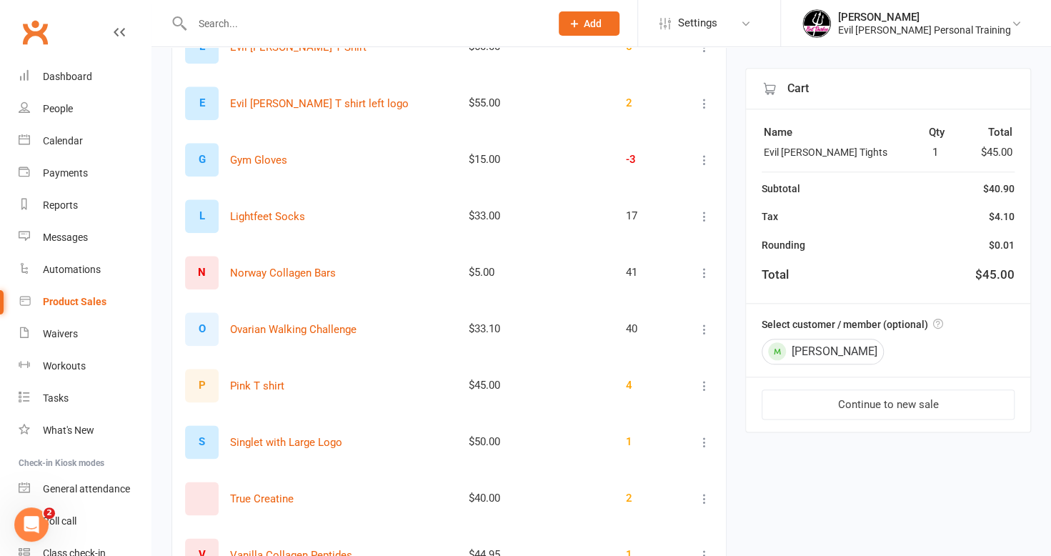
click at [214, 29] on input "text" at bounding box center [364, 24] width 352 height 20
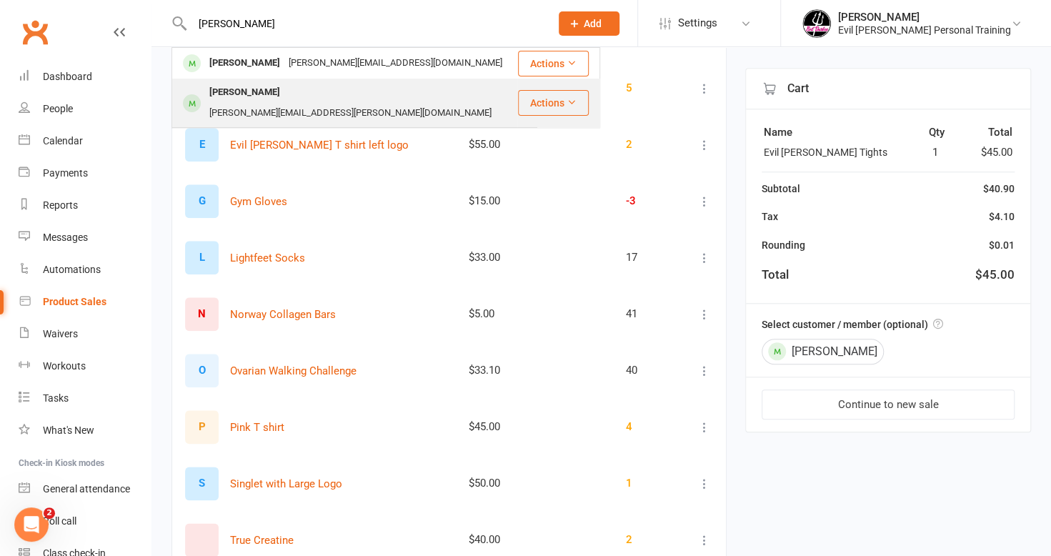
scroll to position [715, 0]
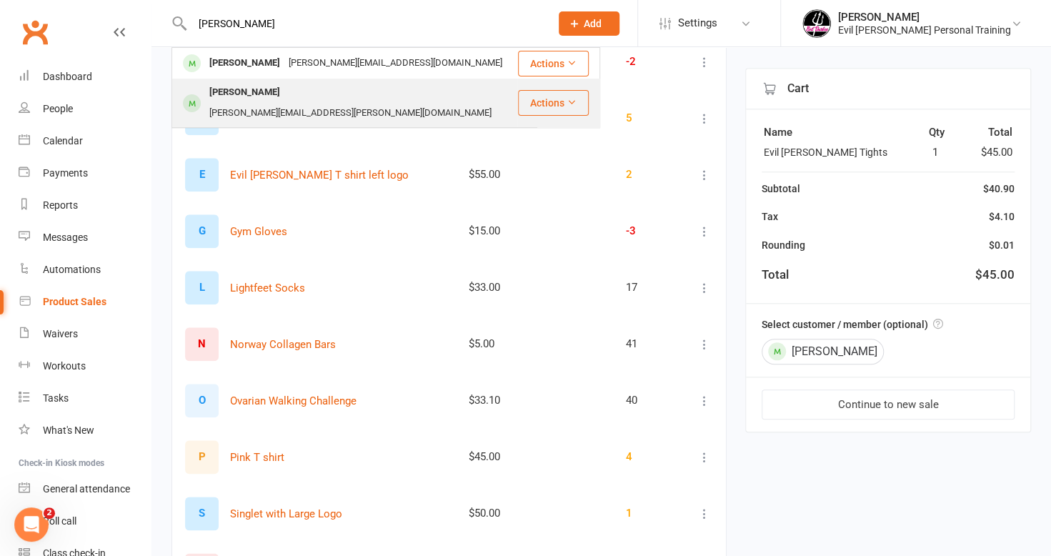
type input "betty"
click at [256, 92] on div "Betty Fielding" at bounding box center [244, 92] width 79 height 21
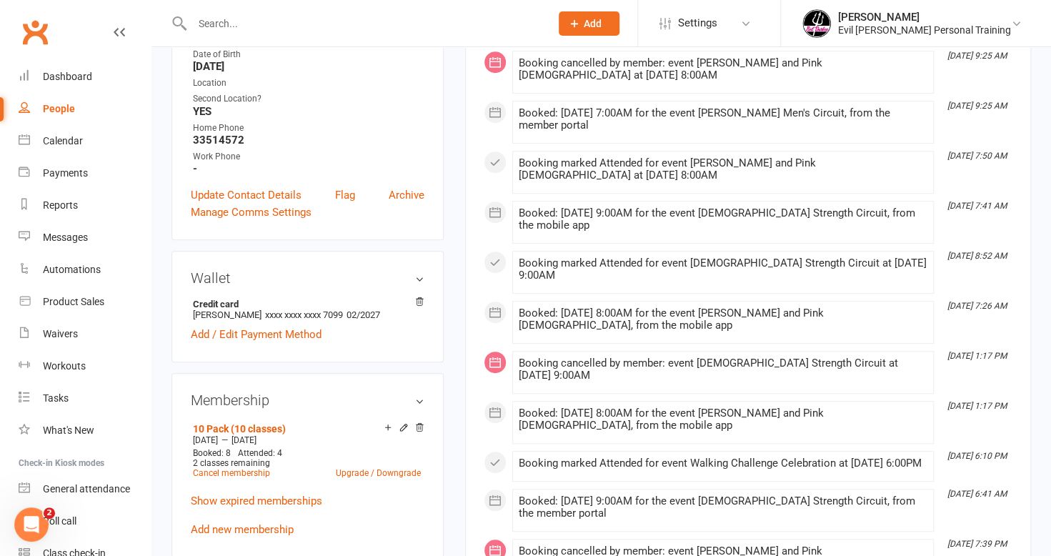
scroll to position [429, 0]
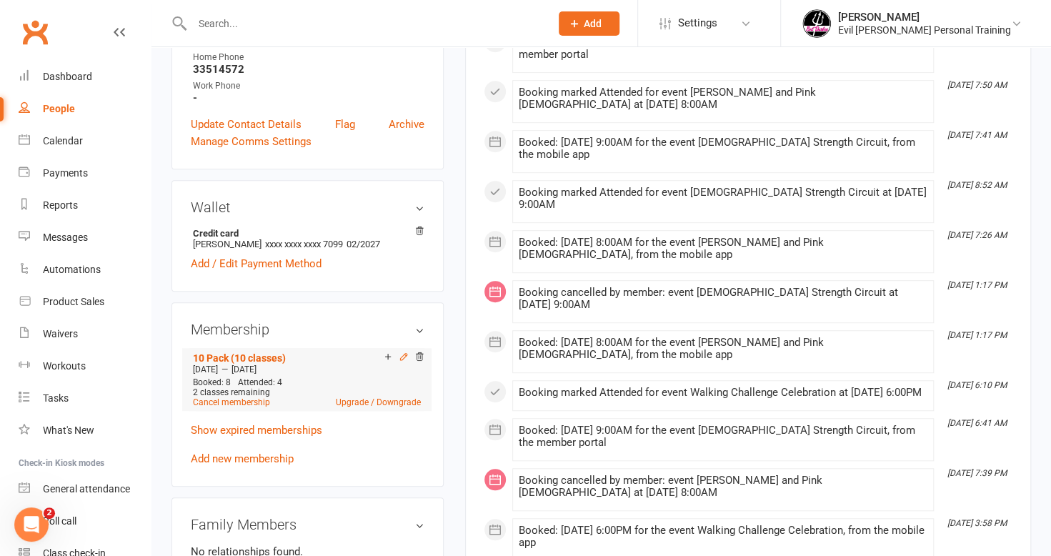
click at [404, 355] on icon at bounding box center [404, 357] width 10 height 10
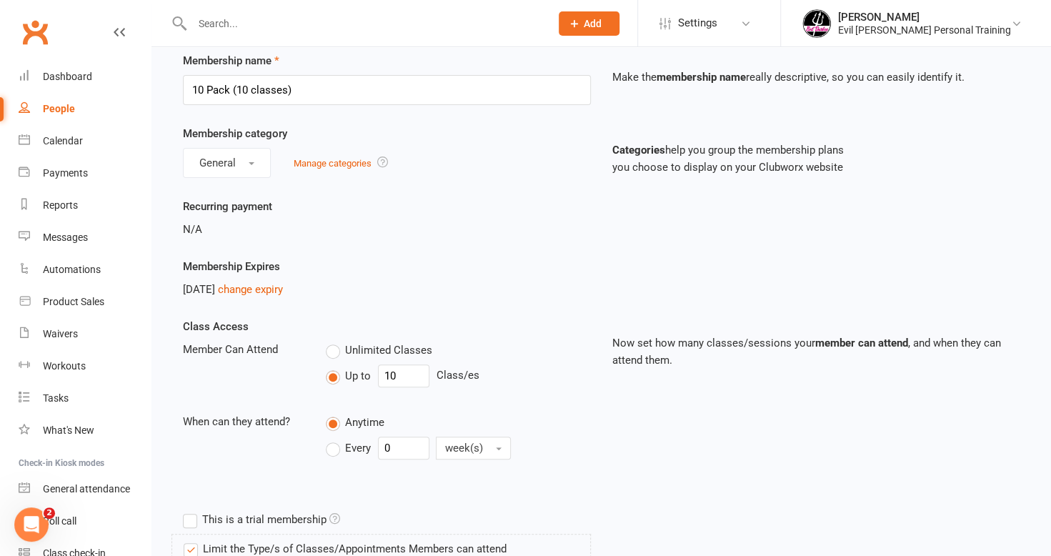
scroll to position [143, 0]
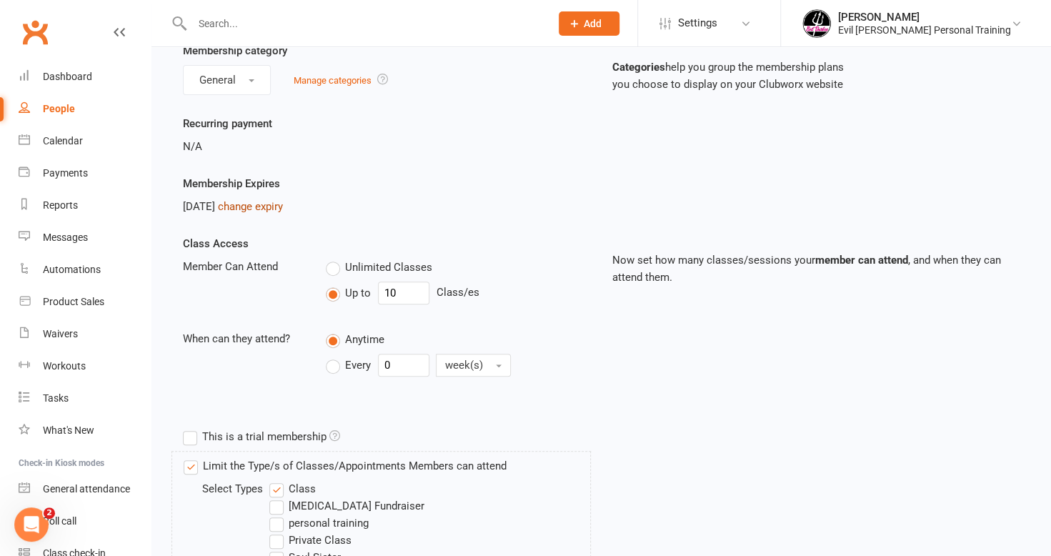
click at [283, 207] on link "change expiry" at bounding box center [250, 206] width 65 height 13
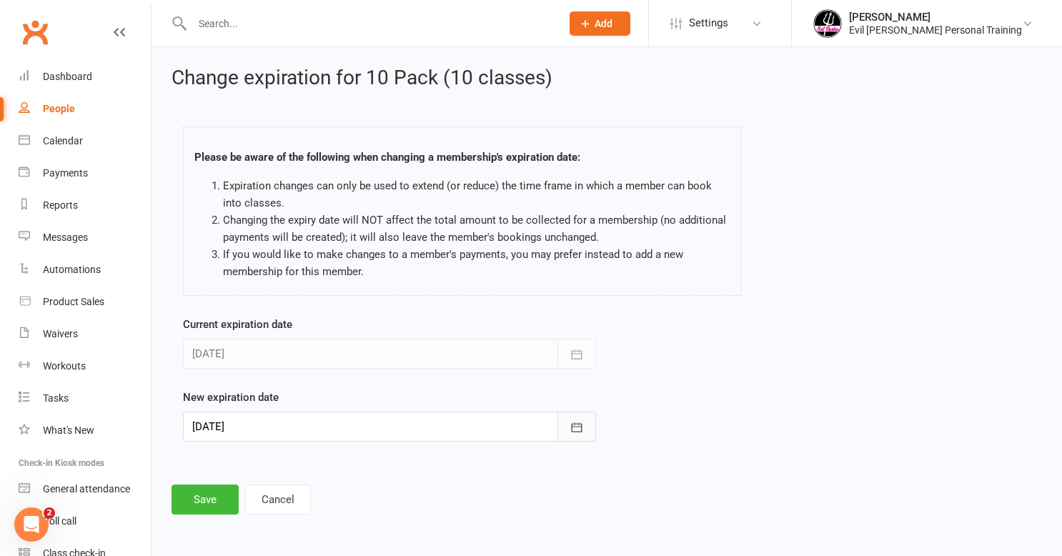
click at [587, 424] on button "button" at bounding box center [576, 427] width 39 height 30
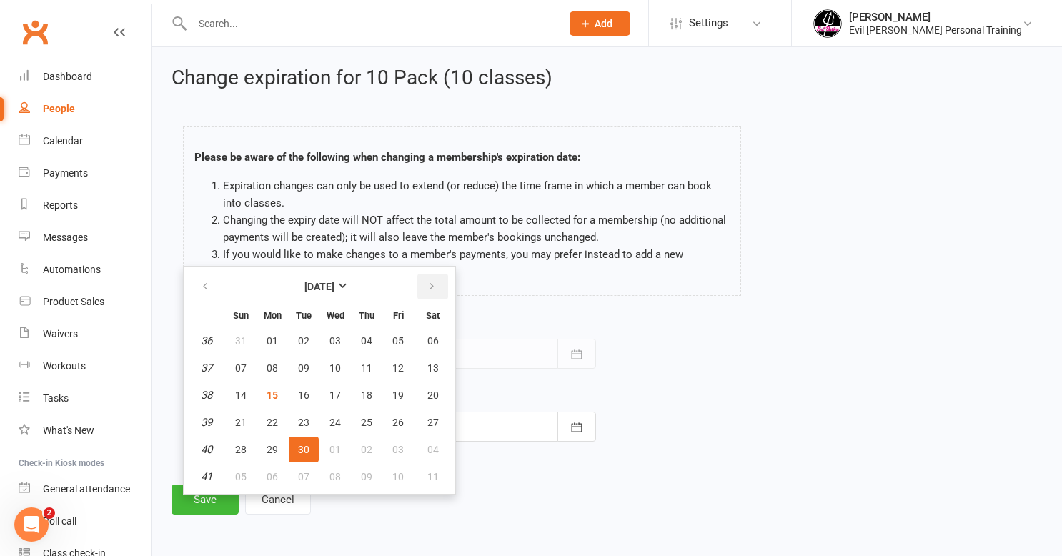
click at [422, 287] on button "button" at bounding box center [432, 287] width 31 height 26
click at [303, 390] on span "14" at bounding box center [303, 394] width 11 height 11
type input "14 Oct 2025"
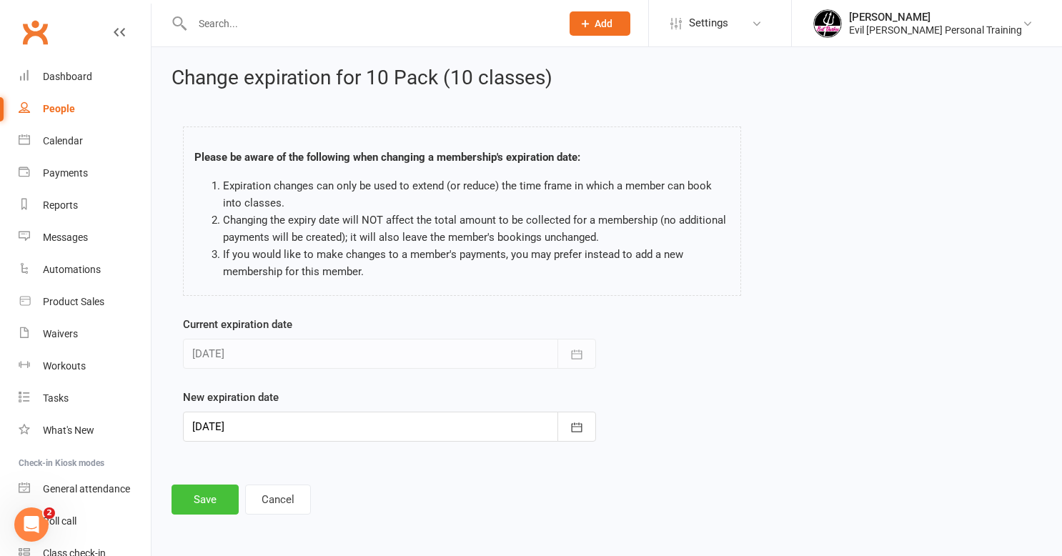
click at [197, 495] on button "Save" at bounding box center [204, 499] width 67 height 30
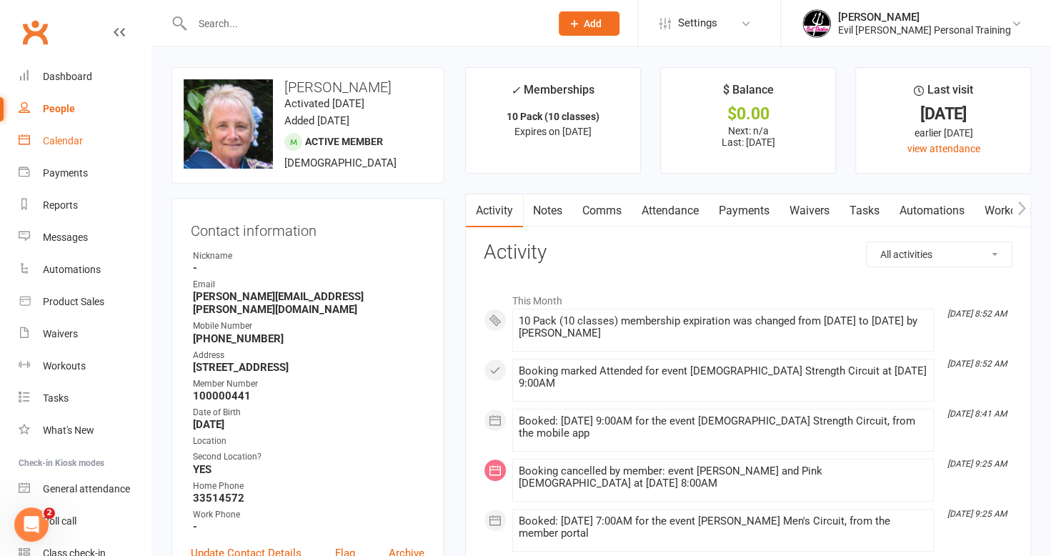
click at [68, 140] on div "Calendar" at bounding box center [63, 140] width 40 height 11
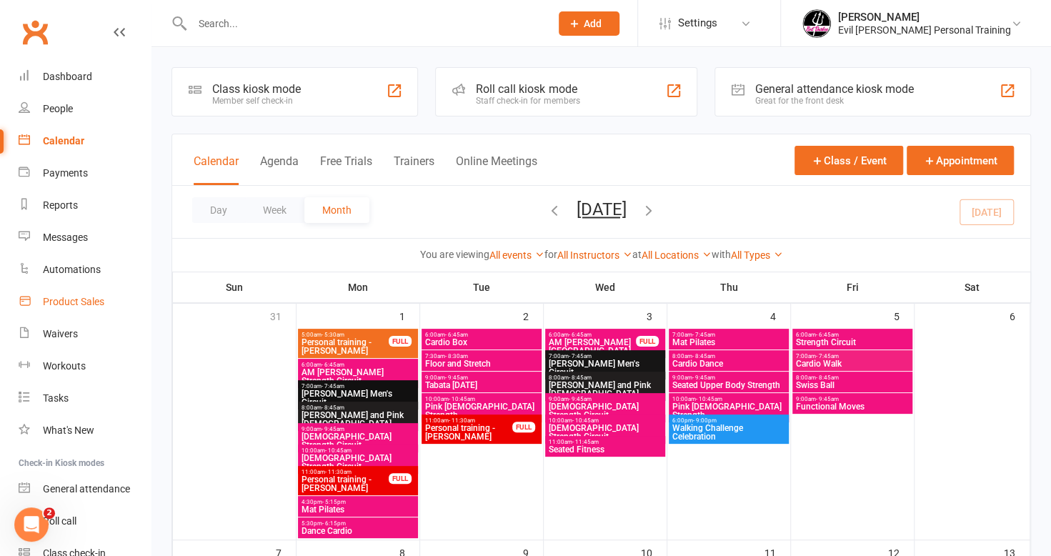
click at [58, 304] on div "Product Sales" at bounding box center [73, 301] width 61 height 11
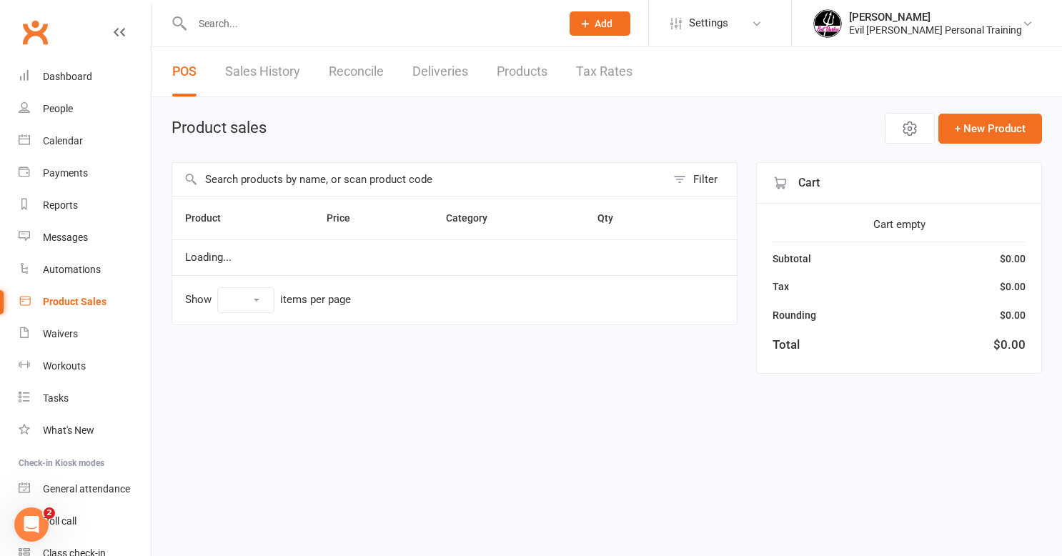
select select "50"
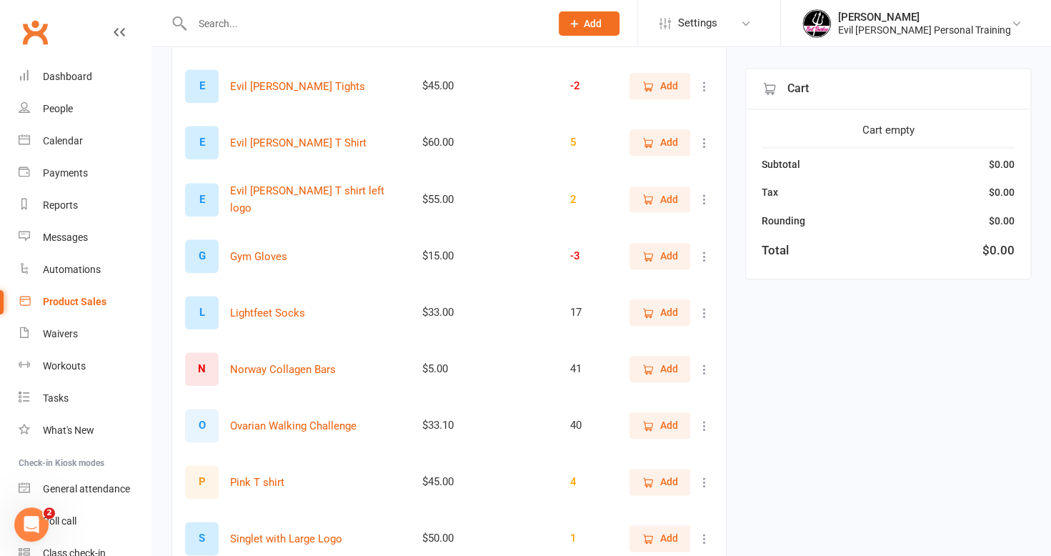
scroll to position [715, 0]
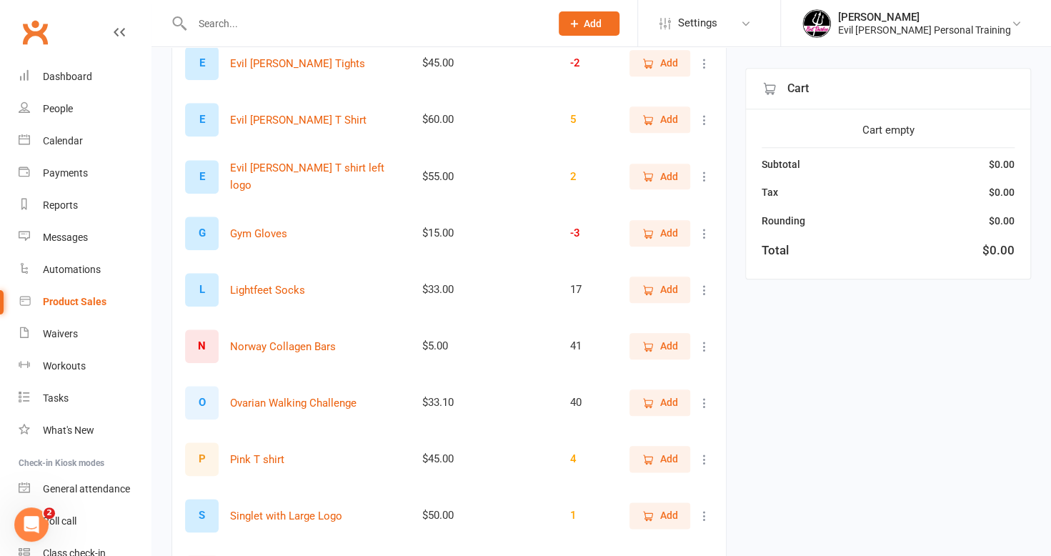
click at [660, 457] on span "Add" at bounding box center [669, 459] width 18 height 16
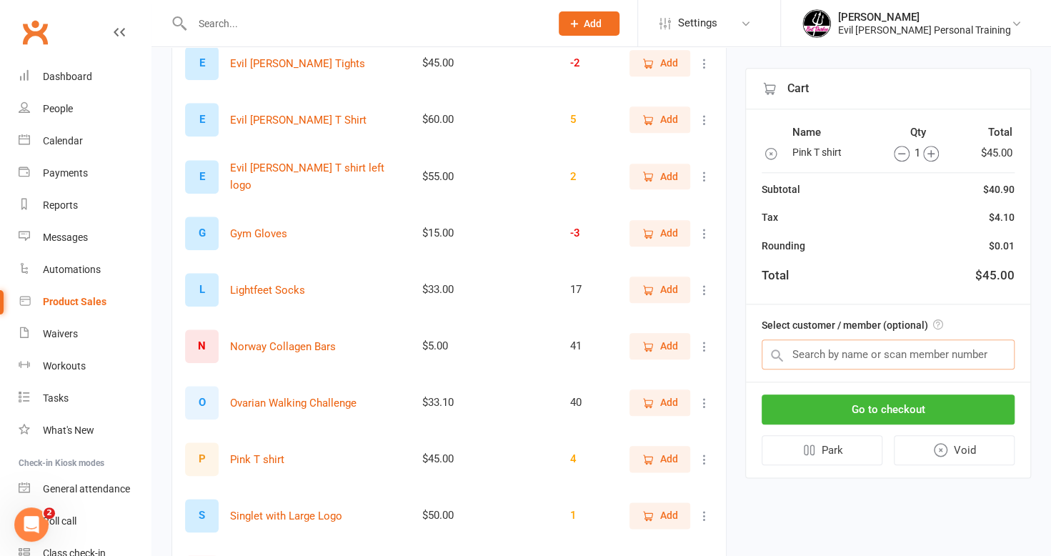
click at [804, 350] on input "text" at bounding box center [888, 354] width 253 height 30
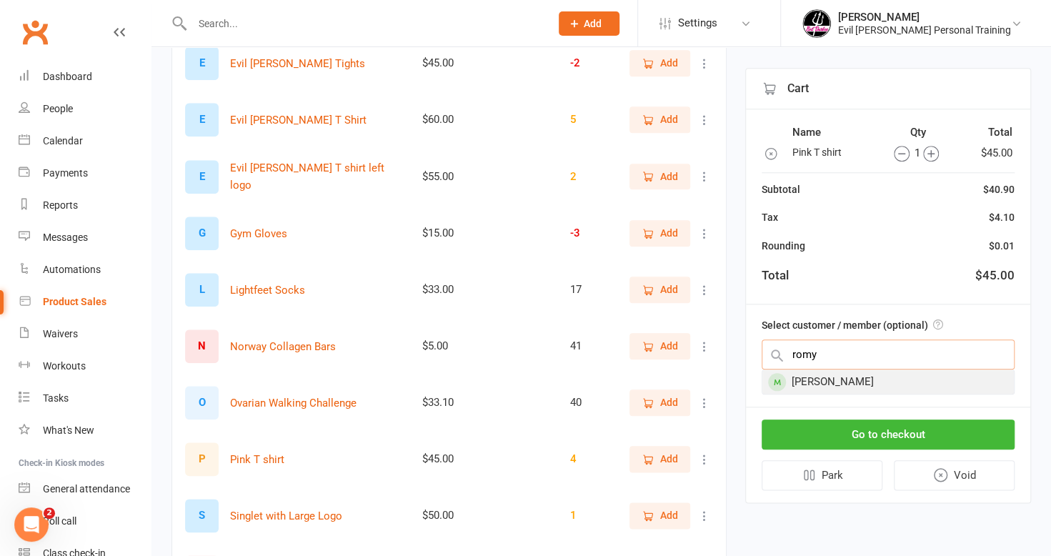
type input "romy"
click at [815, 380] on div "[PERSON_NAME]" at bounding box center [888, 382] width 252 height 24
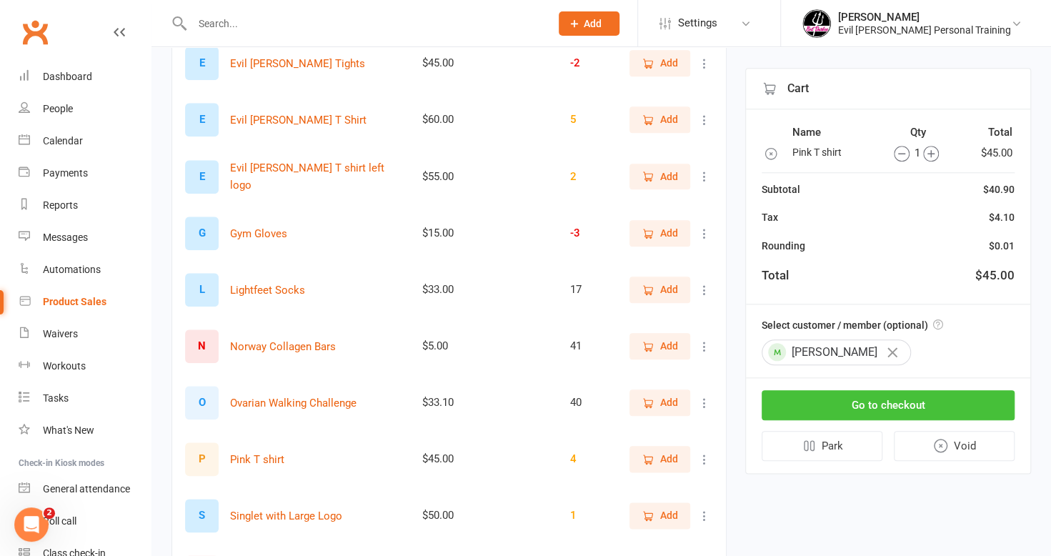
click at [827, 396] on button "Go to checkout" at bounding box center [888, 405] width 253 height 30
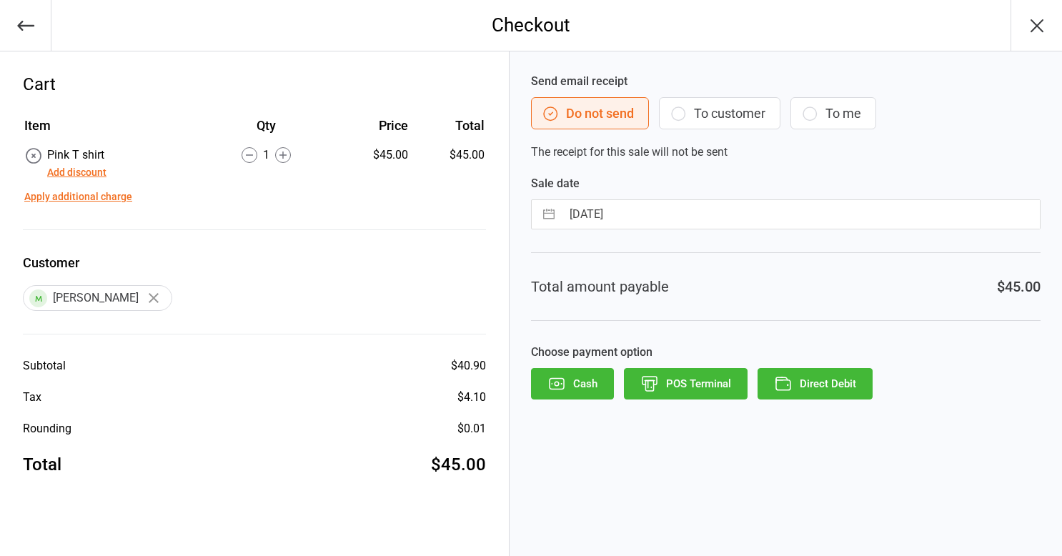
click at [680, 108] on icon "button" at bounding box center [678, 113] width 17 height 17
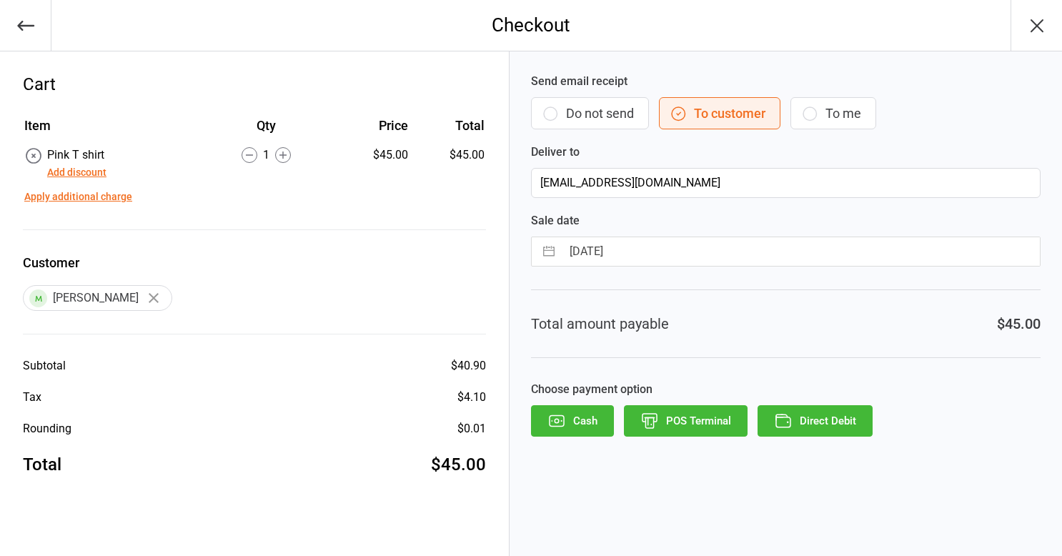
click at [847, 422] on button "Direct Debit" at bounding box center [814, 420] width 115 height 31
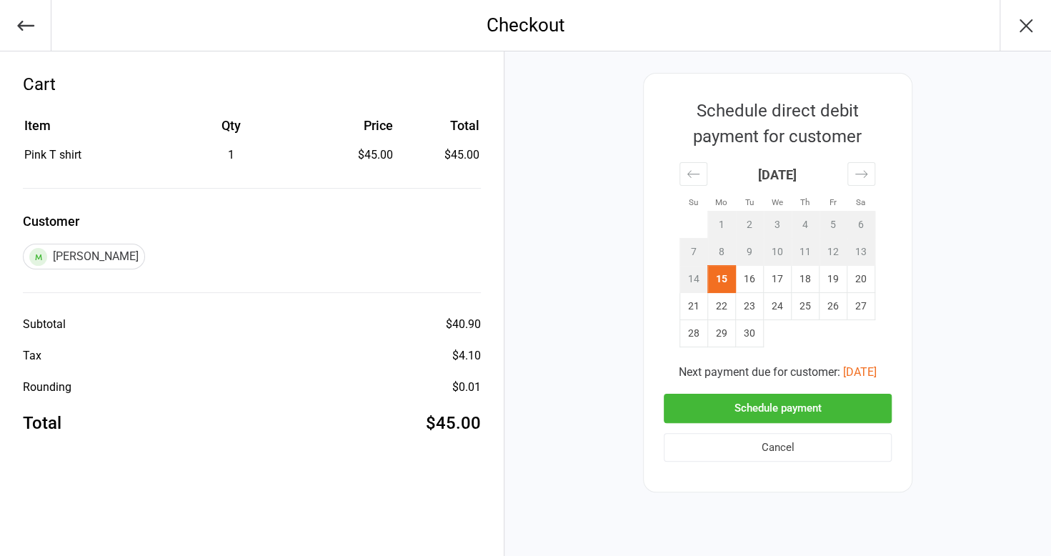
click at [830, 407] on button "Schedule payment" at bounding box center [778, 408] width 228 height 29
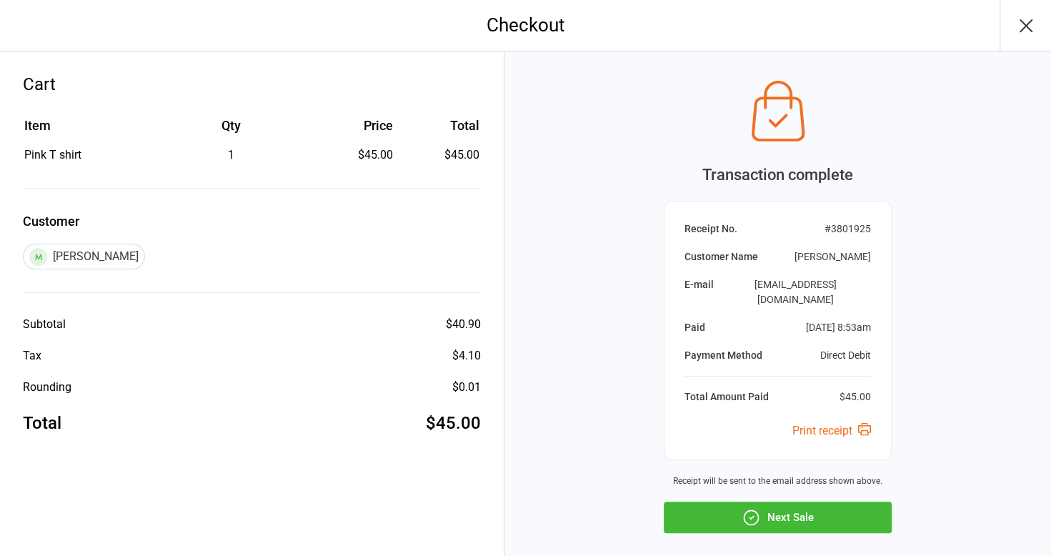
click at [800, 502] on button "Next Sale" at bounding box center [778, 517] width 228 height 31
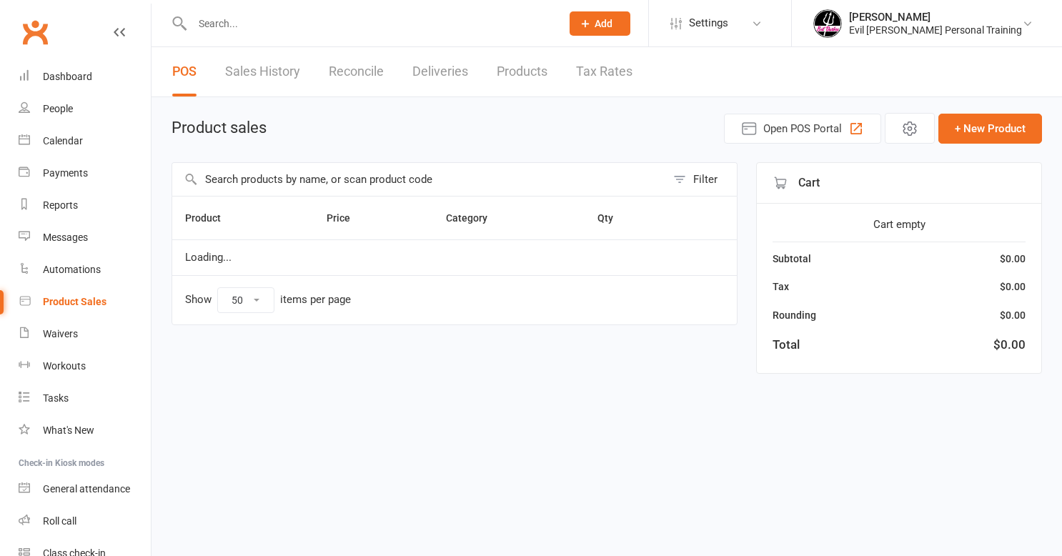
select select "50"
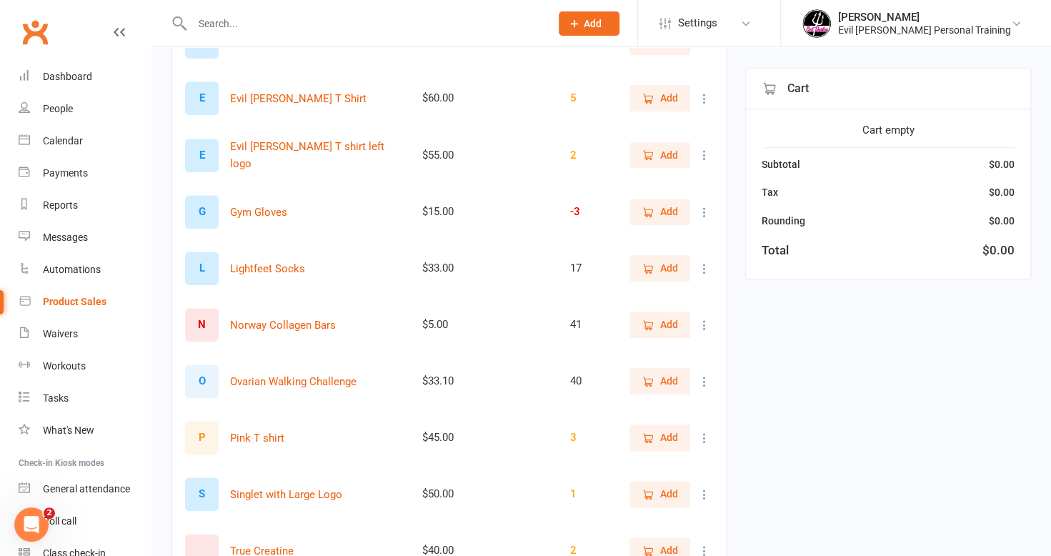
scroll to position [715, 0]
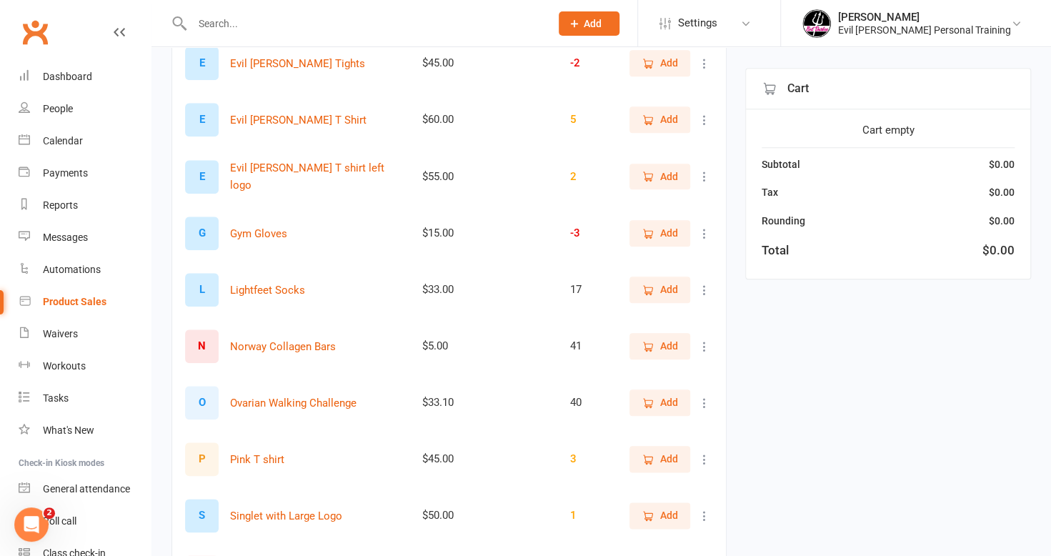
click at [660, 285] on span "Add" at bounding box center [669, 290] width 18 height 16
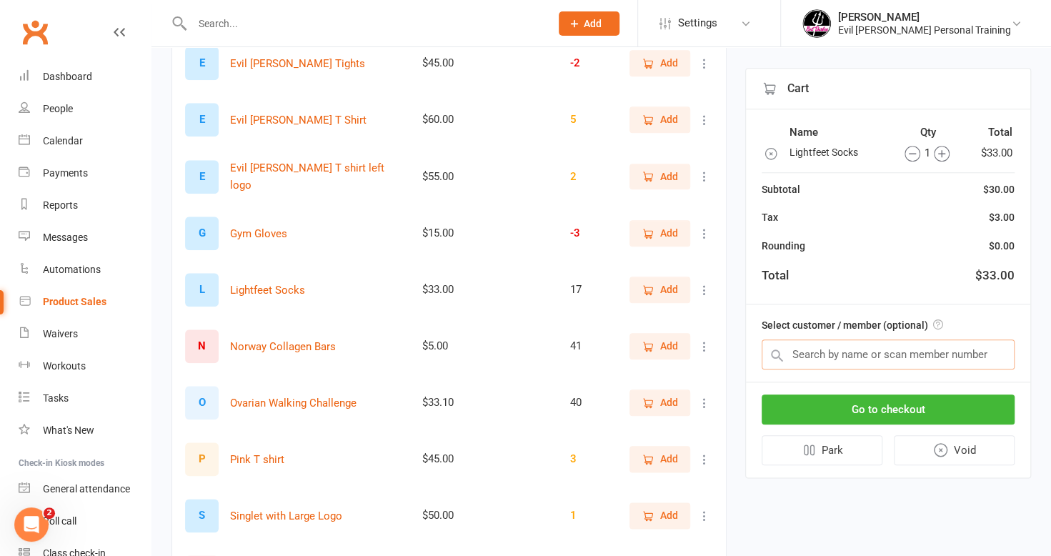
click at [854, 362] on input "text" at bounding box center [888, 354] width 253 height 30
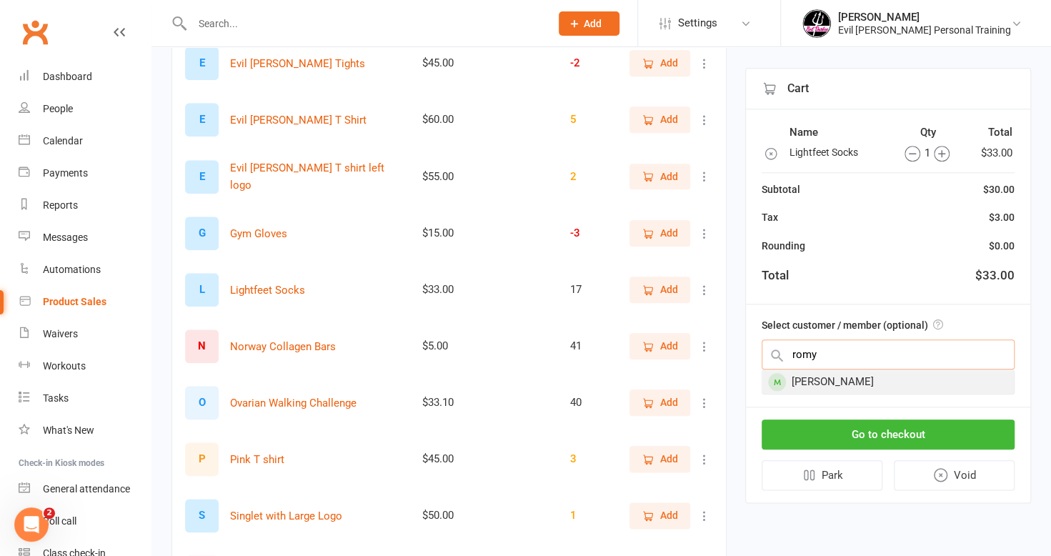
type input "romy"
click at [859, 376] on div "[PERSON_NAME]" at bounding box center [888, 382] width 252 height 24
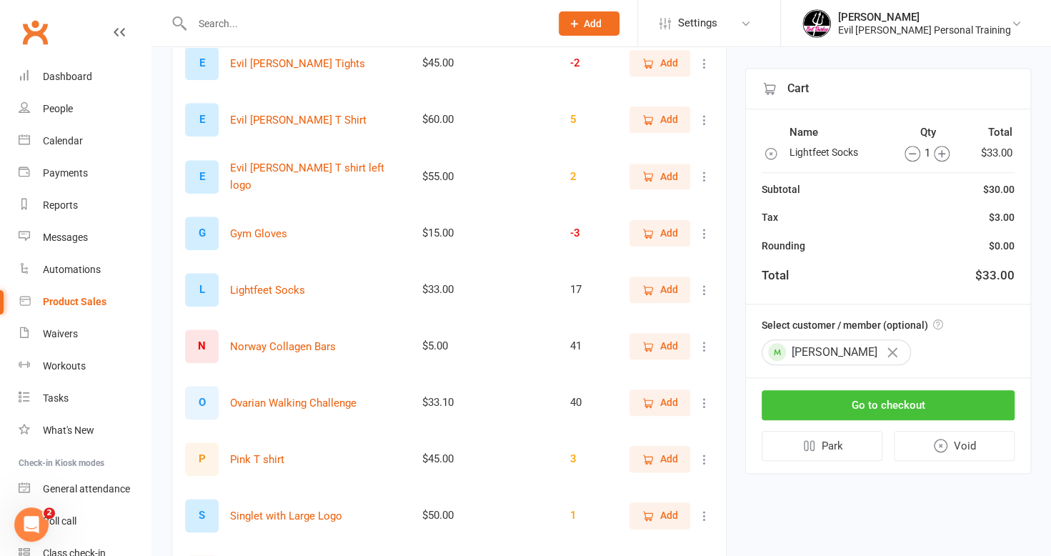
click at [884, 402] on button "Go to checkout" at bounding box center [888, 405] width 253 height 30
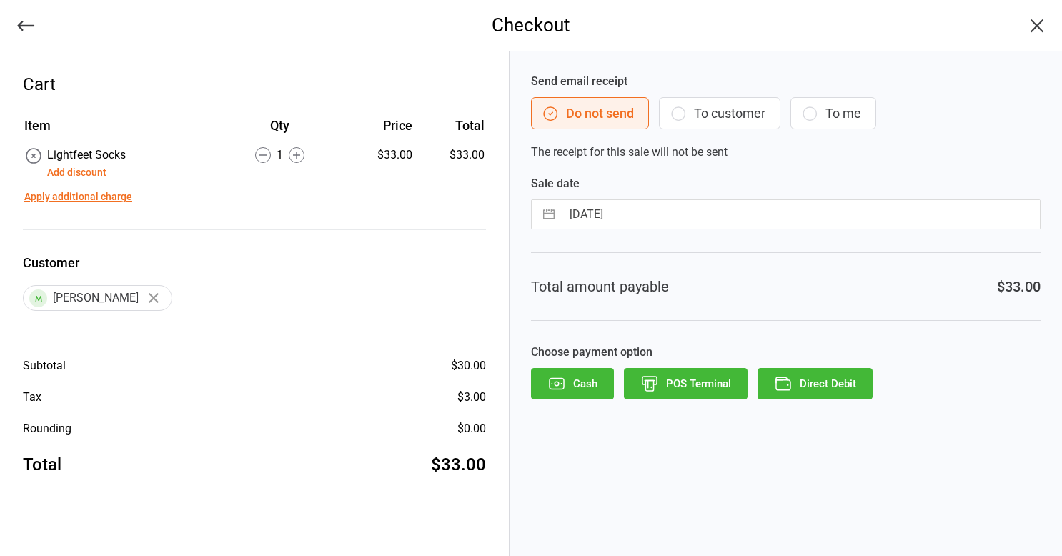
click at [677, 116] on icon "button" at bounding box center [678, 113] width 17 height 17
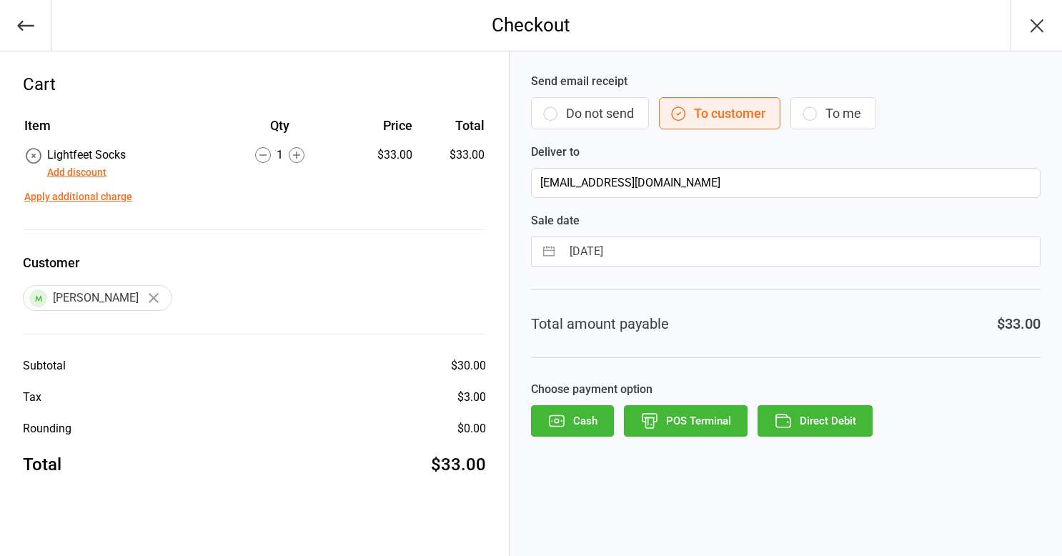
click at [819, 417] on button "Direct Debit" at bounding box center [814, 420] width 115 height 31
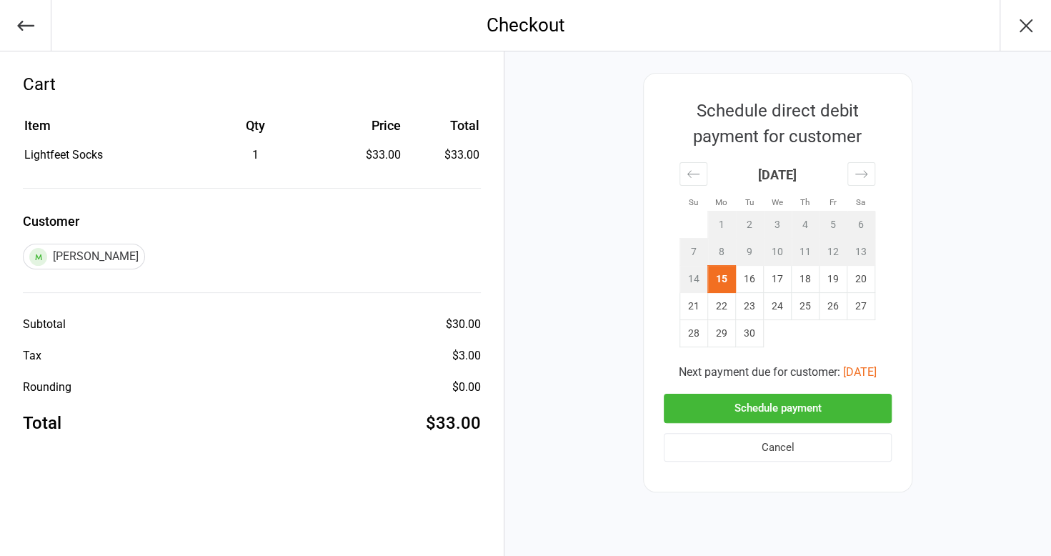
click at [779, 408] on button "Schedule payment" at bounding box center [778, 408] width 228 height 29
